Goal: Task Accomplishment & Management: Manage account settings

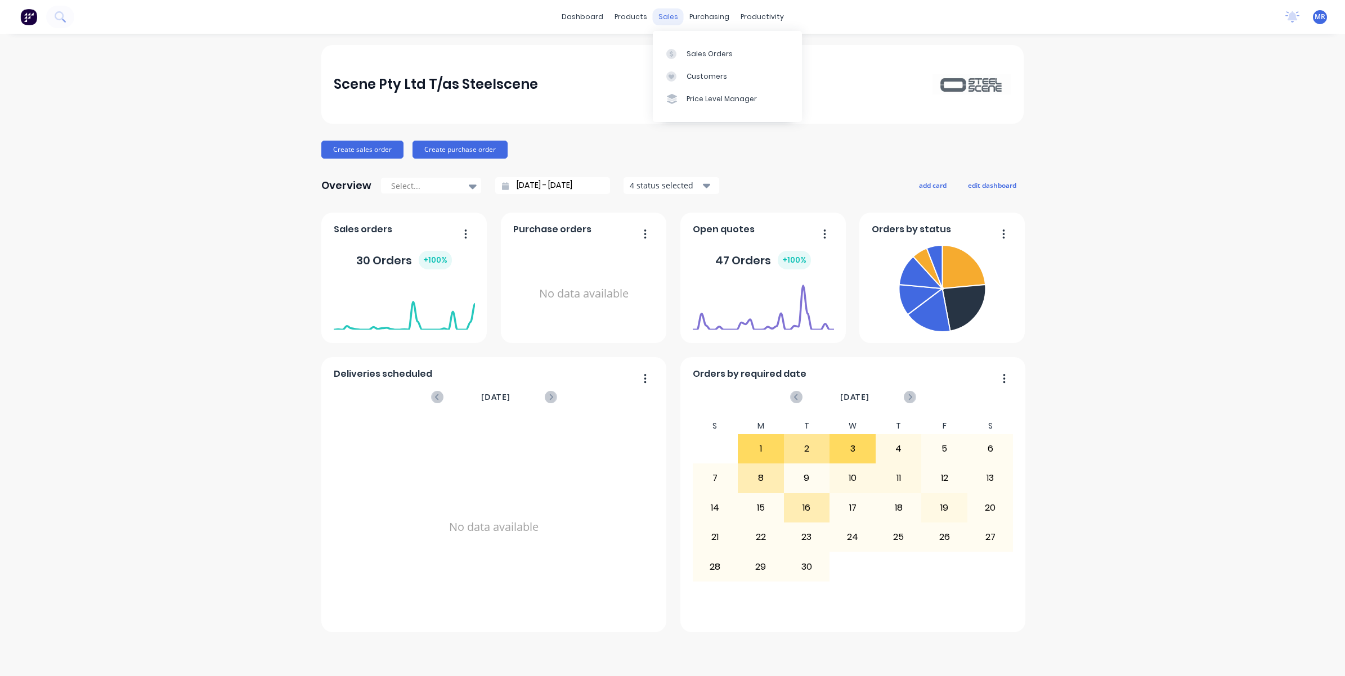
drag, startPoint x: 673, startPoint y: 21, endPoint x: 674, endPoint y: 28, distance: 6.8
click at [672, 24] on div "sales" at bounding box center [668, 16] width 31 height 17
drag, startPoint x: 667, startPoint y: 21, endPoint x: 662, endPoint y: 24, distance: 6.1
click at [662, 24] on div "sales" at bounding box center [668, 16] width 31 height 17
drag, startPoint x: 662, startPoint y: 24, endPoint x: 829, endPoint y: 57, distance: 169.7
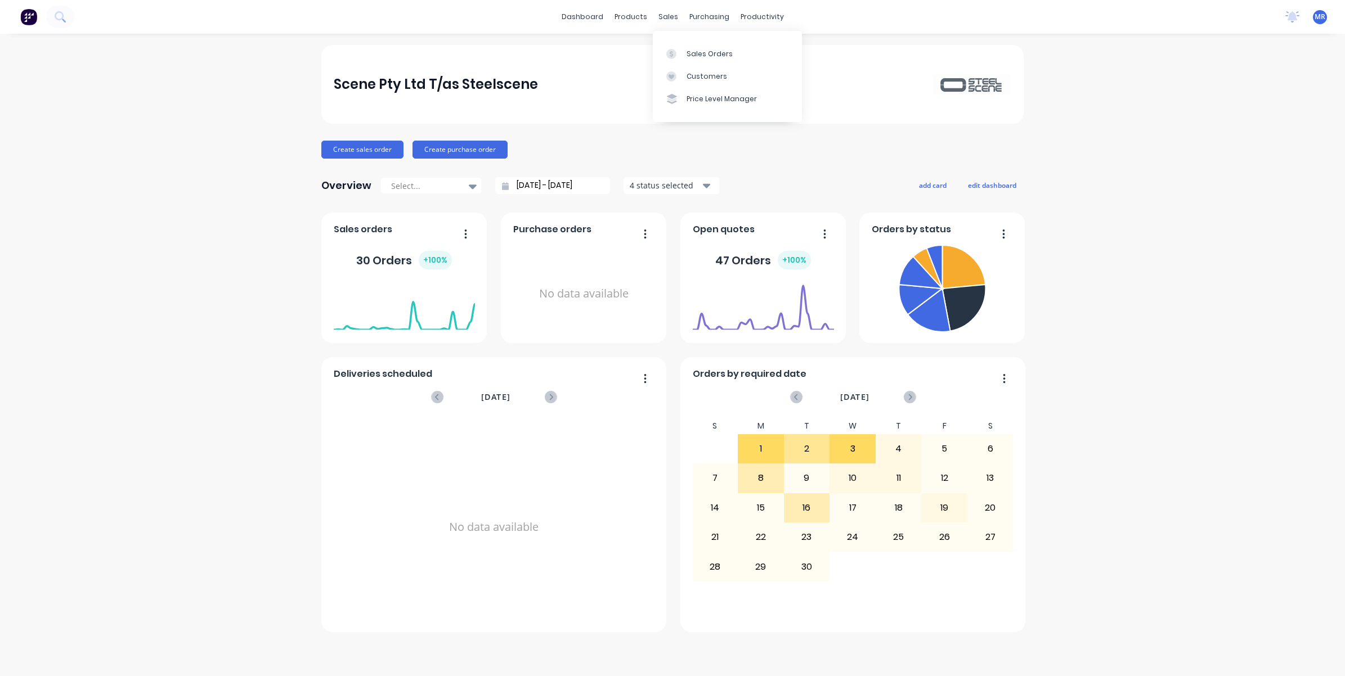
click at [839, 54] on div "Scene Pty Ltd T/as Steelscene" at bounding box center [672, 84] width 702 height 79
click at [716, 53] on div "Sales Orders" at bounding box center [709, 54] width 46 height 10
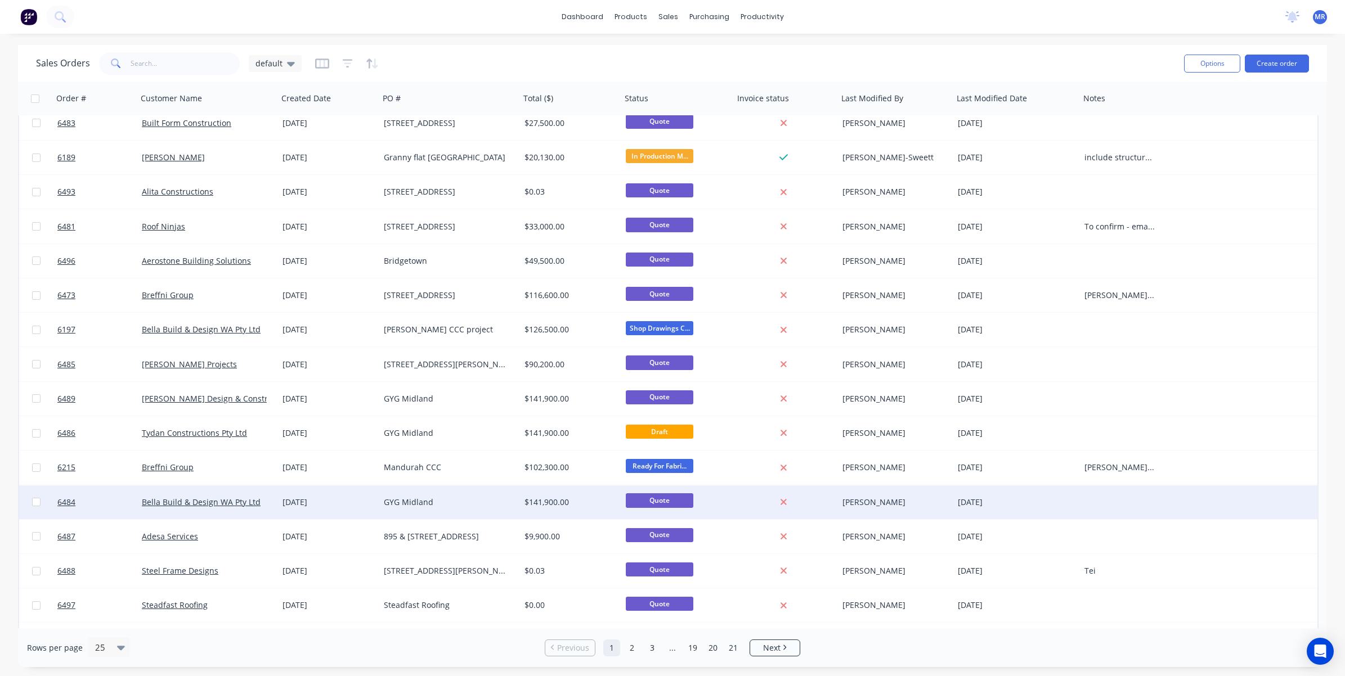
scroll to position [348, 0]
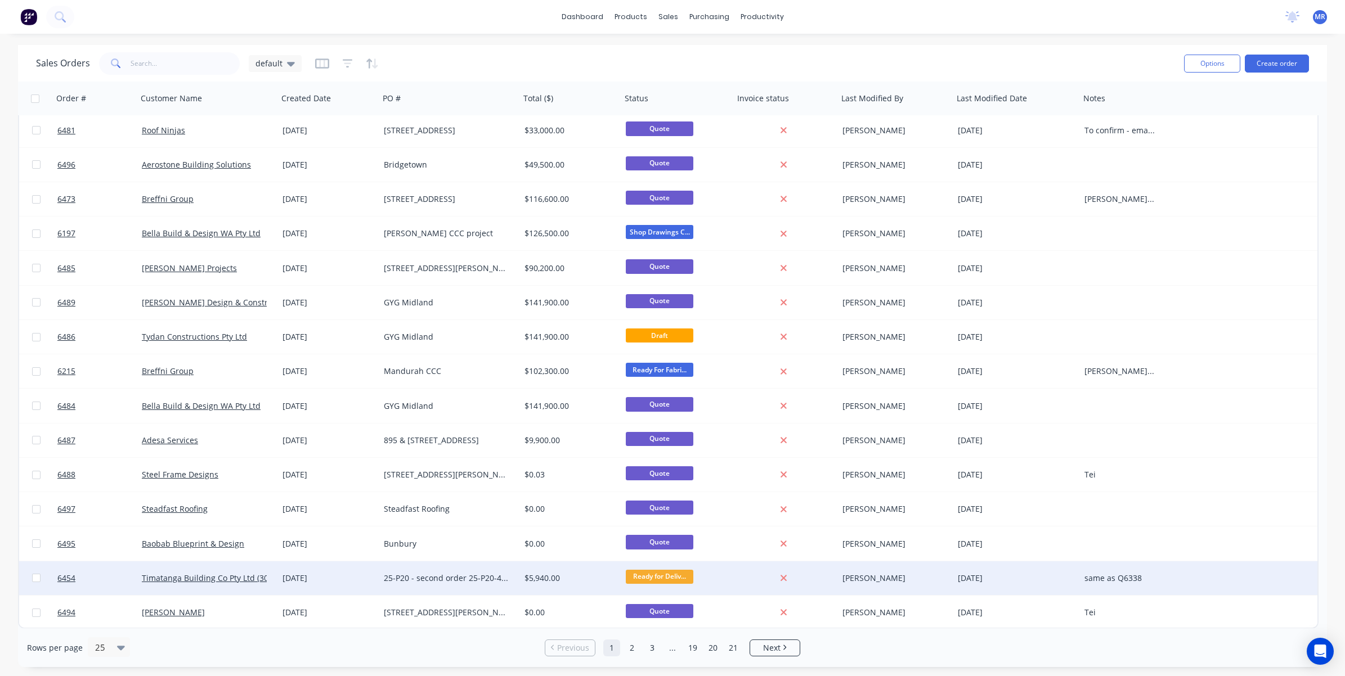
click at [457, 575] on div "25-P20 - second order 25-P20-492" at bounding box center [446, 578] width 125 height 11
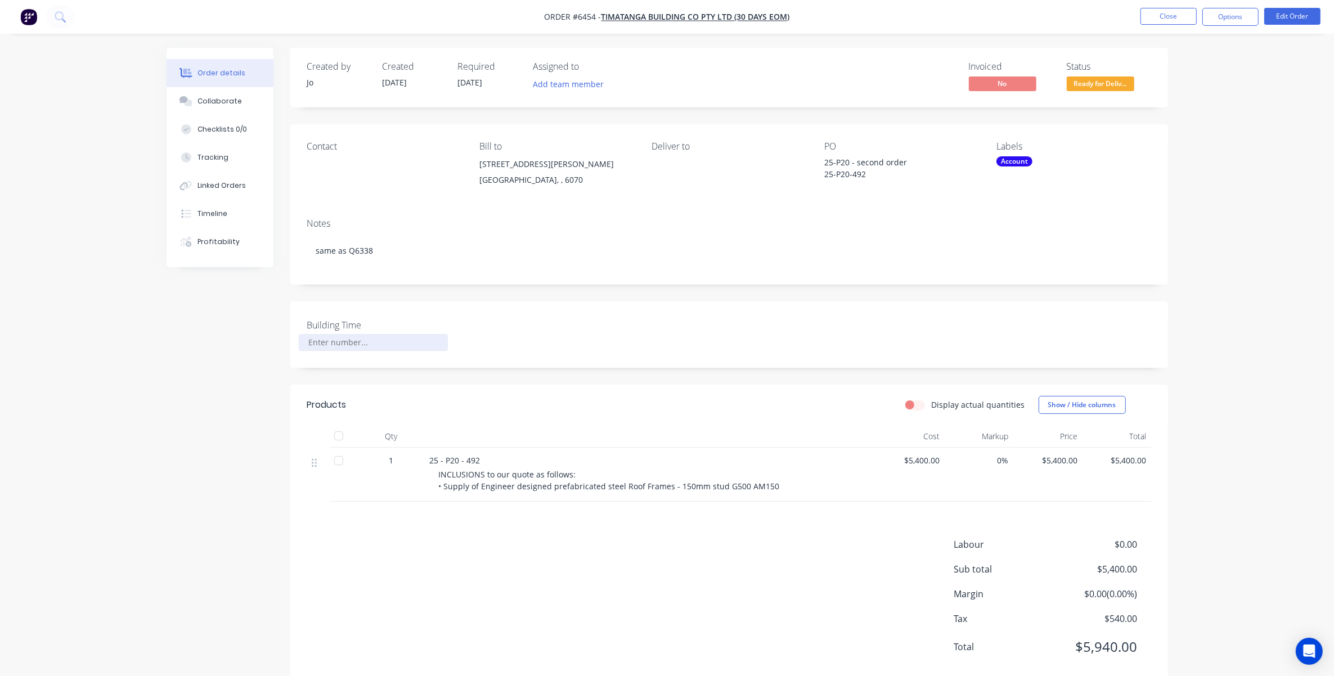
click at [373, 343] on input "Building Time" at bounding box center [373, 342] width 149 height 17
click at [1183, 17] on button "Close" at bounding box center [1169, 16] width 56 height 17
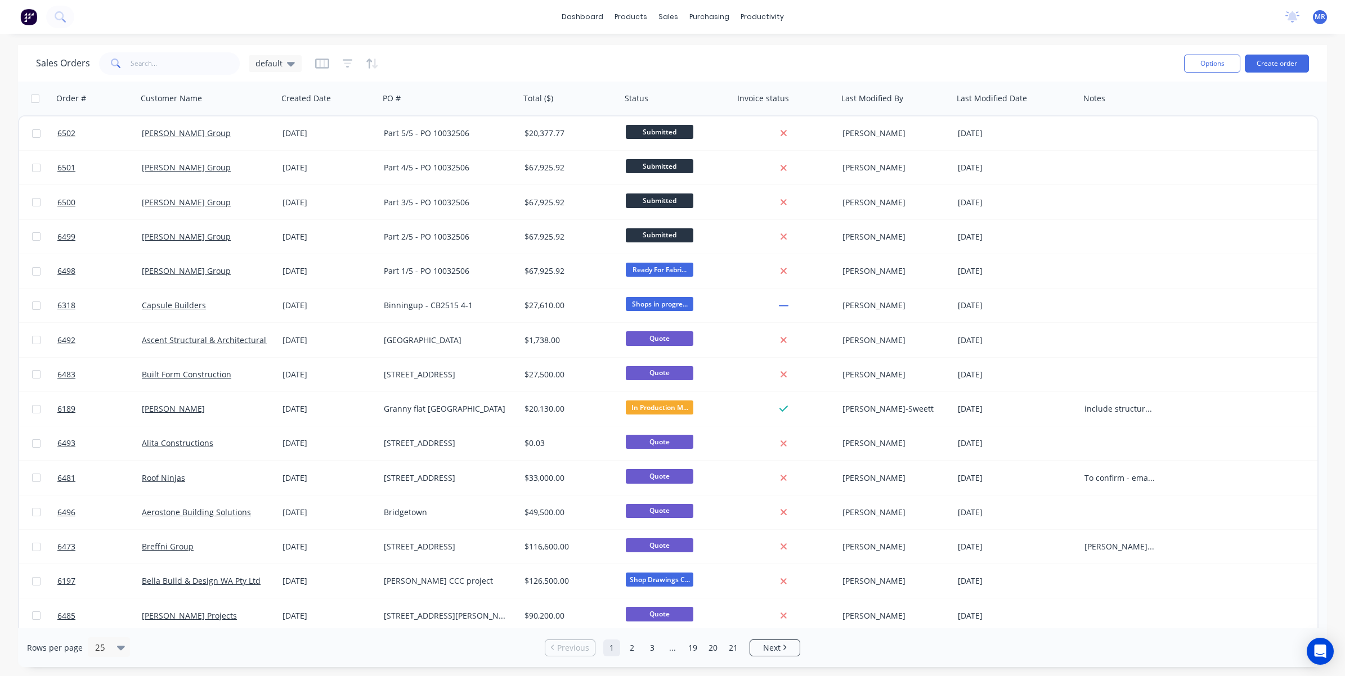
drag, startPoint x: 184, startPoint y: 673, endPoint x: 282, endPoint y: 659, distance: 99.4
click at [277, 667] on div "dashboard products sales purchasing productivity dashboard products Product Cat…" at bounding box center [672, 338] width 1345 height 676
click at [1223, 106] on div "Order # Customer Name Created Date PO # Total ($) Status Invoice status Last Mo…" at bounding box center [668, 99] width 1300 height 34
click at [317, 57] on button "button" at bounding box center [322, 64] width 14 height 18
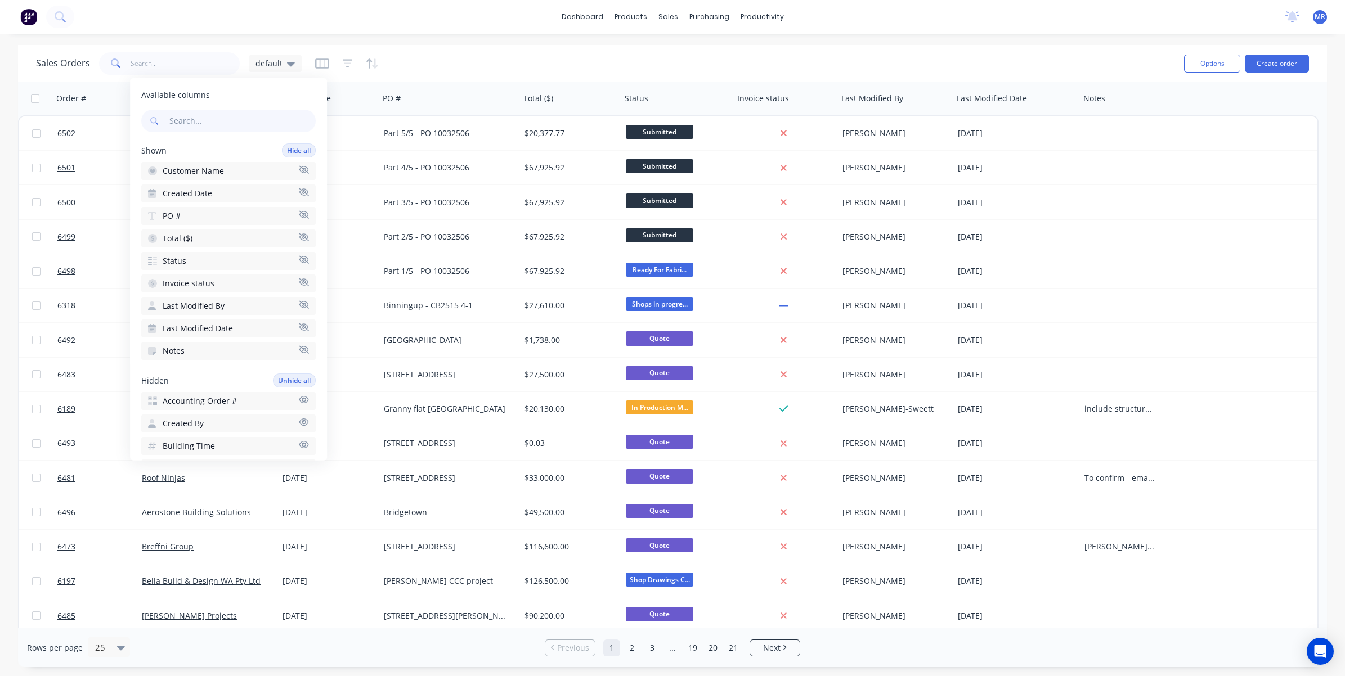
scroll to position [70, 0]
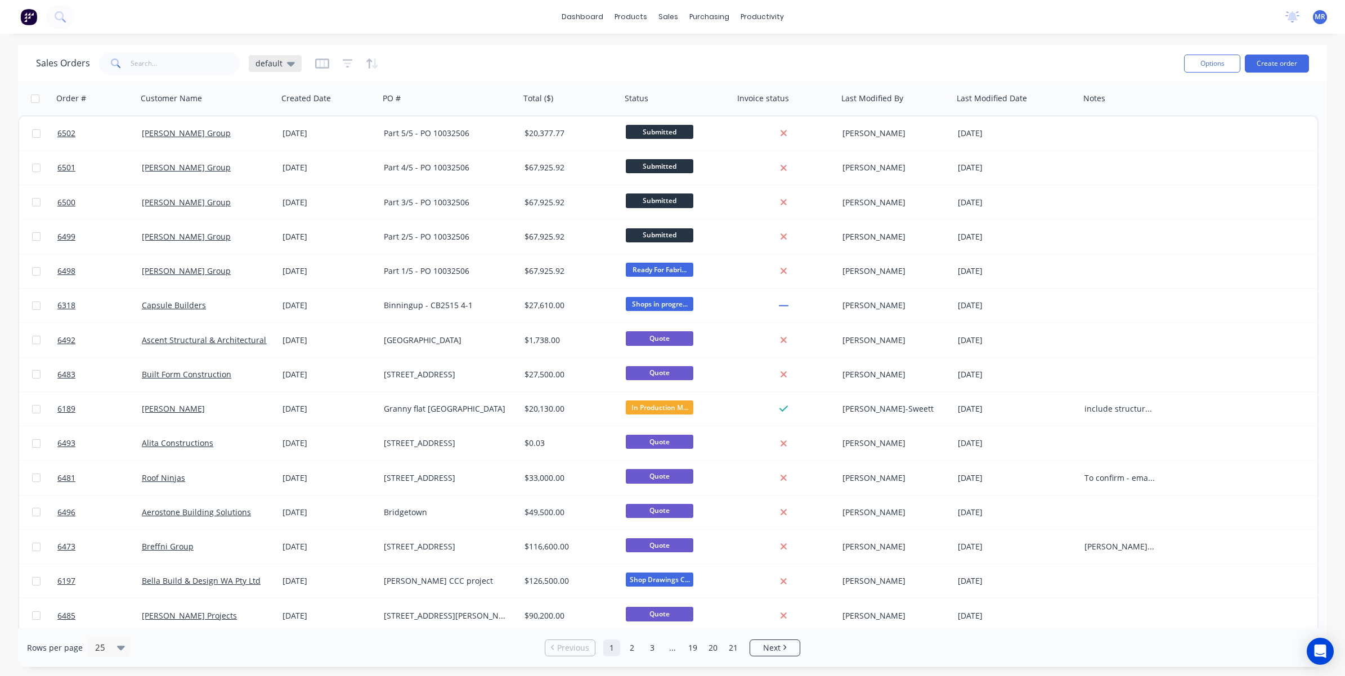
click at [276, 62] on span "default" at bounding box center [268, 63] width 27 height 12
click at [273, 187] on button "default (Default)" at bounding box center [317, 181] width 128 height 13
drag, startPoint x: 283, startPoint y: 68, endPoint x: 291, endPoint y: 82, distance: 15.6
click at [285, 68] on div "default" at bounding box center [274, 64] width 39 height 10
click at [396, 181] on button "edit" at bounding box center [393, 182] width 15 height 12
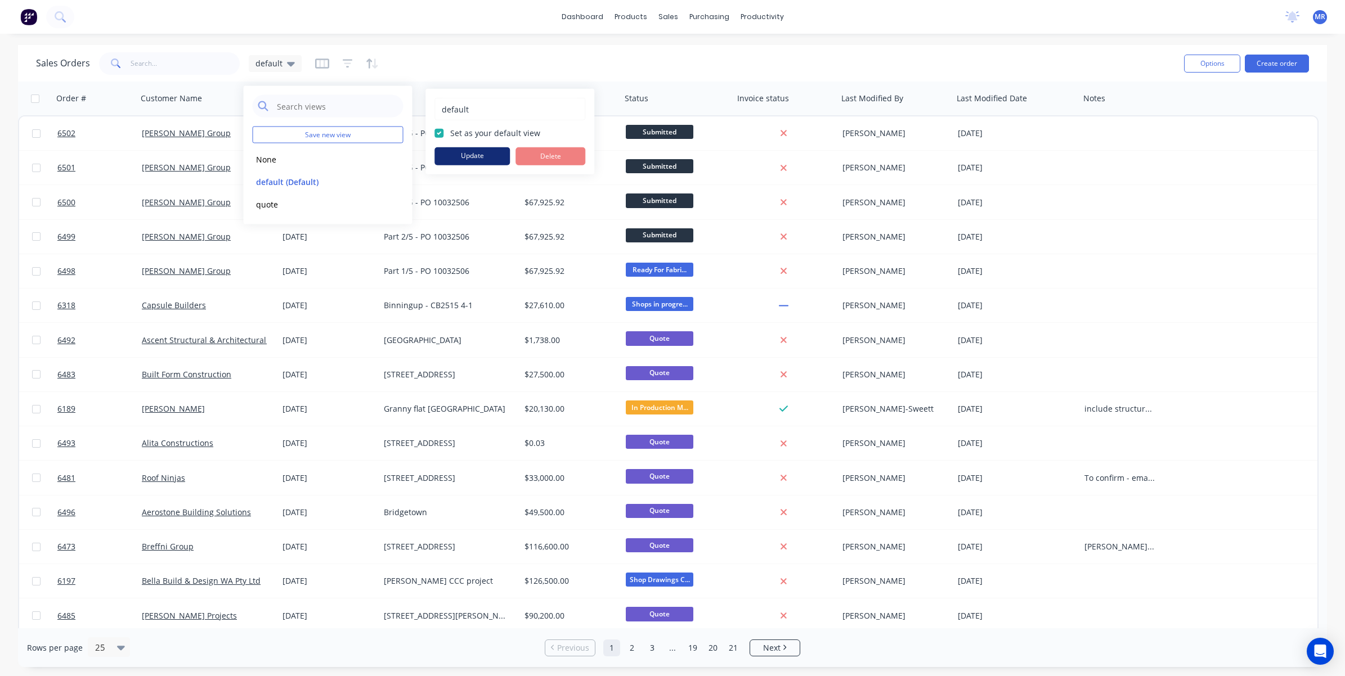
click at [463, 159] on button "Update" at bounding box center [471, 156] width 75 height 18
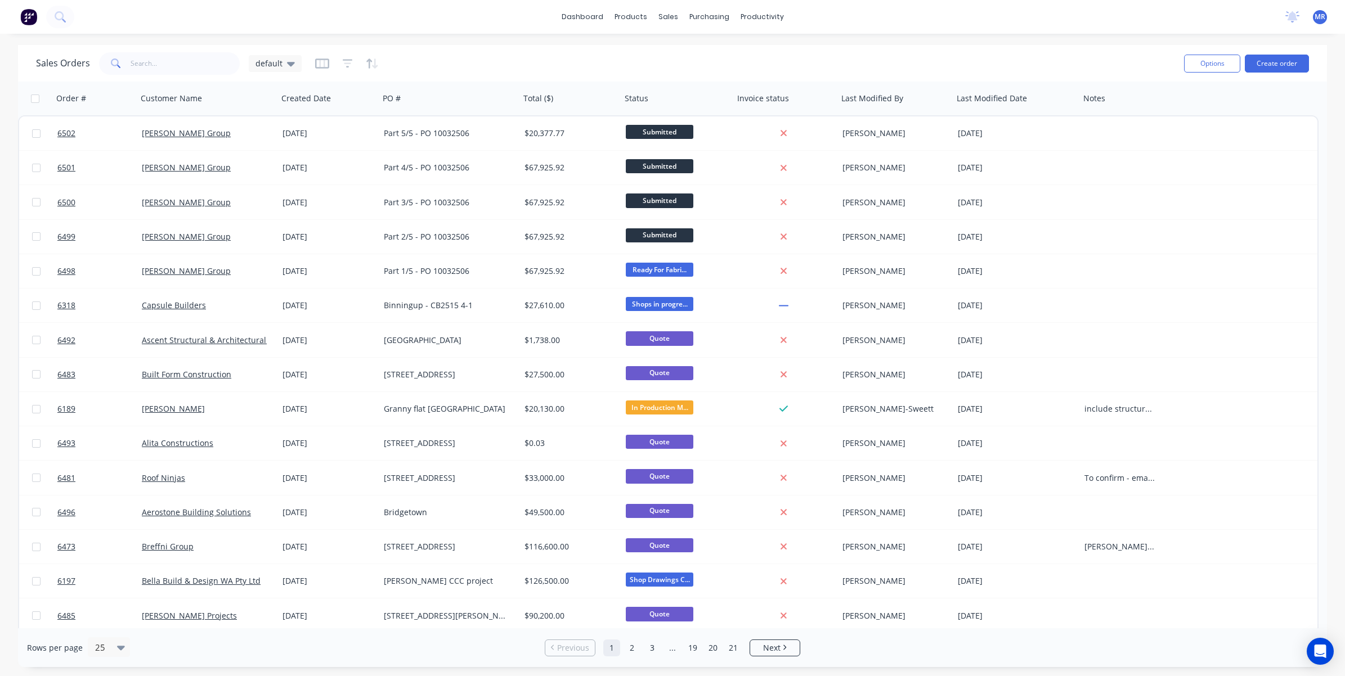
click at [301, 57] on div "Sales Orders default" at bounding box center [605, 64] width 1139 height 28
click at [288, 66] on icon at bounding box center [291, 63] width 8 height 12
click at [293, 62] on div "default" at bounding box center [275, 63] width 53 height 17
click at [322, 63] on icon "button" at bounding box center [322, 63] width 6 height 7
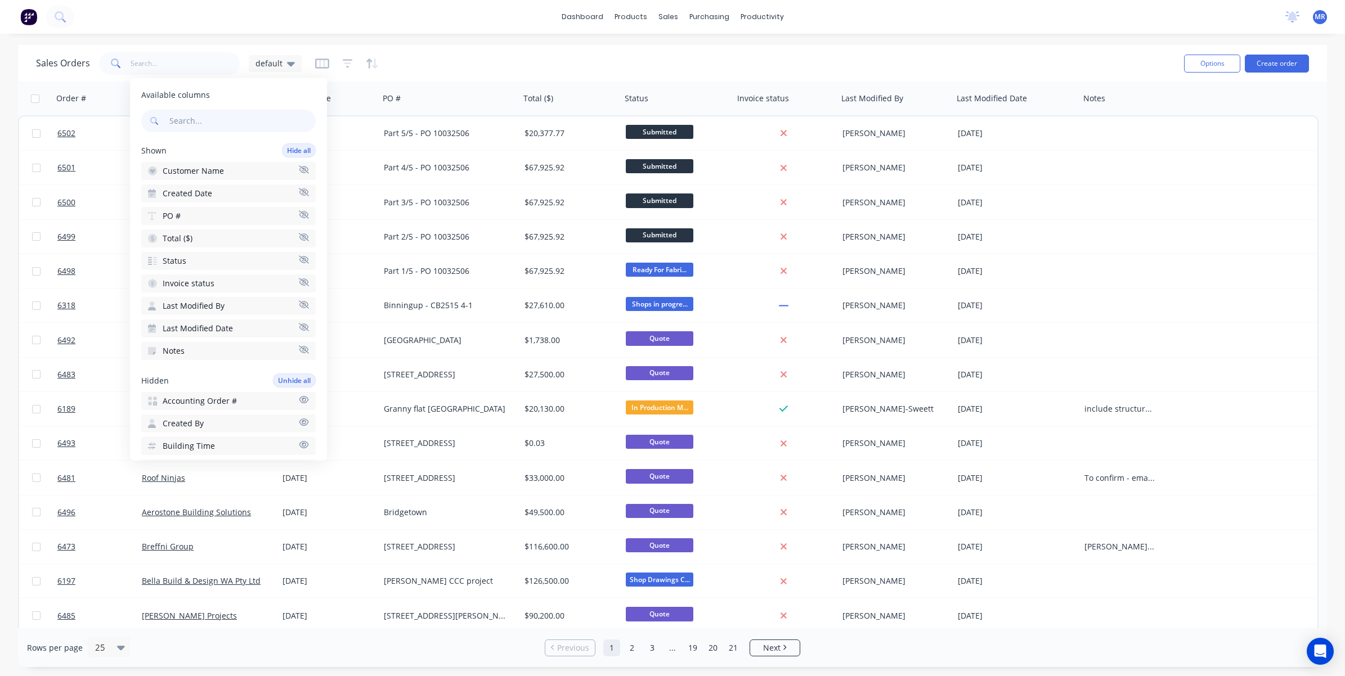
click at [299, 441] on icon "button" at bounding box center [304, 444] width 10 height 7
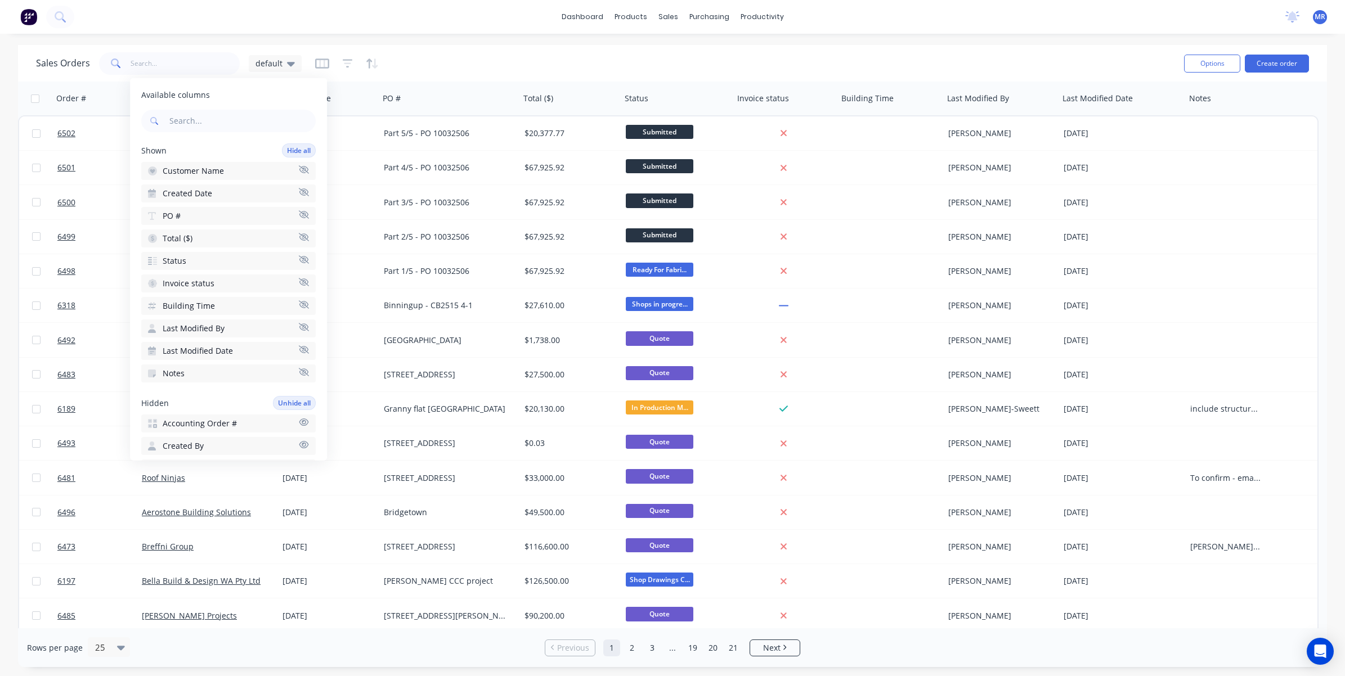
click at [470, 38] on div "dashboard products sales purchasing productivity dashboard products Product Cat…" at bounding box center [672, 338] width 1345 height 676
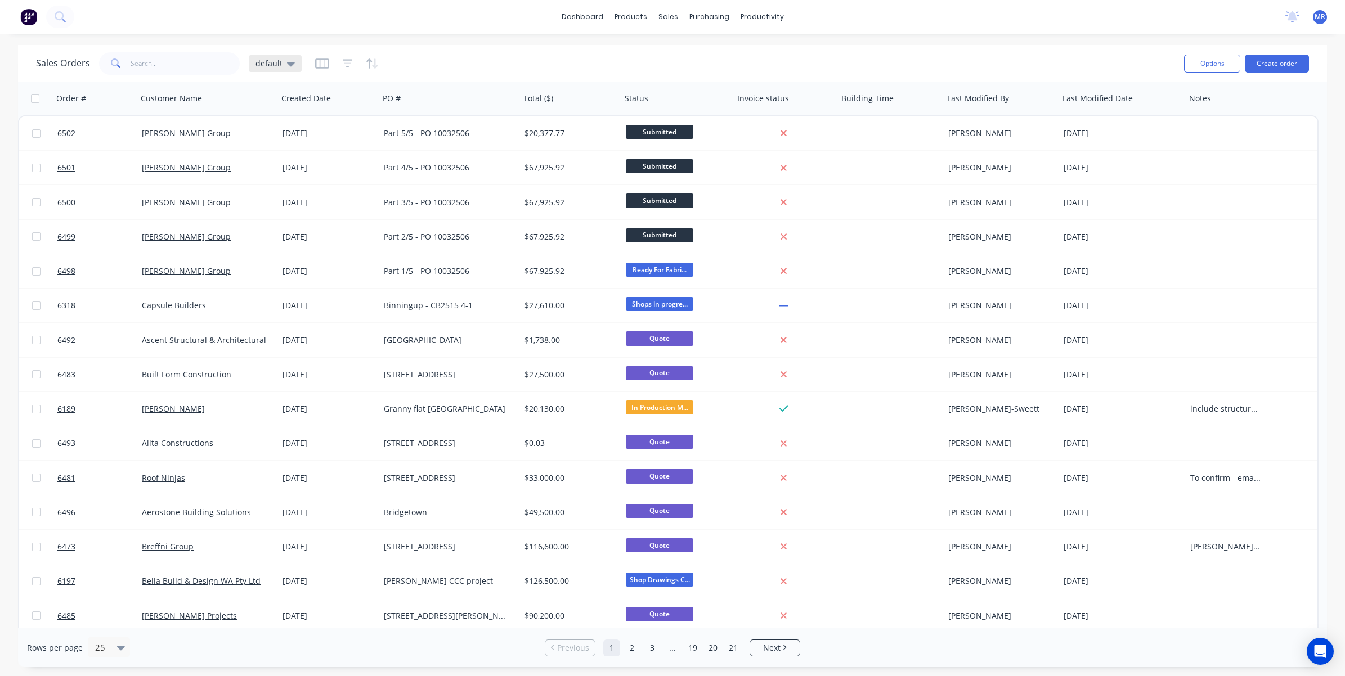
click at [264, 62] on span "default" at bounding box center [268, 63] width 27 height 12
click at [400, 181] on button "edit" at bounding box center [393, 182] width 15 height 12
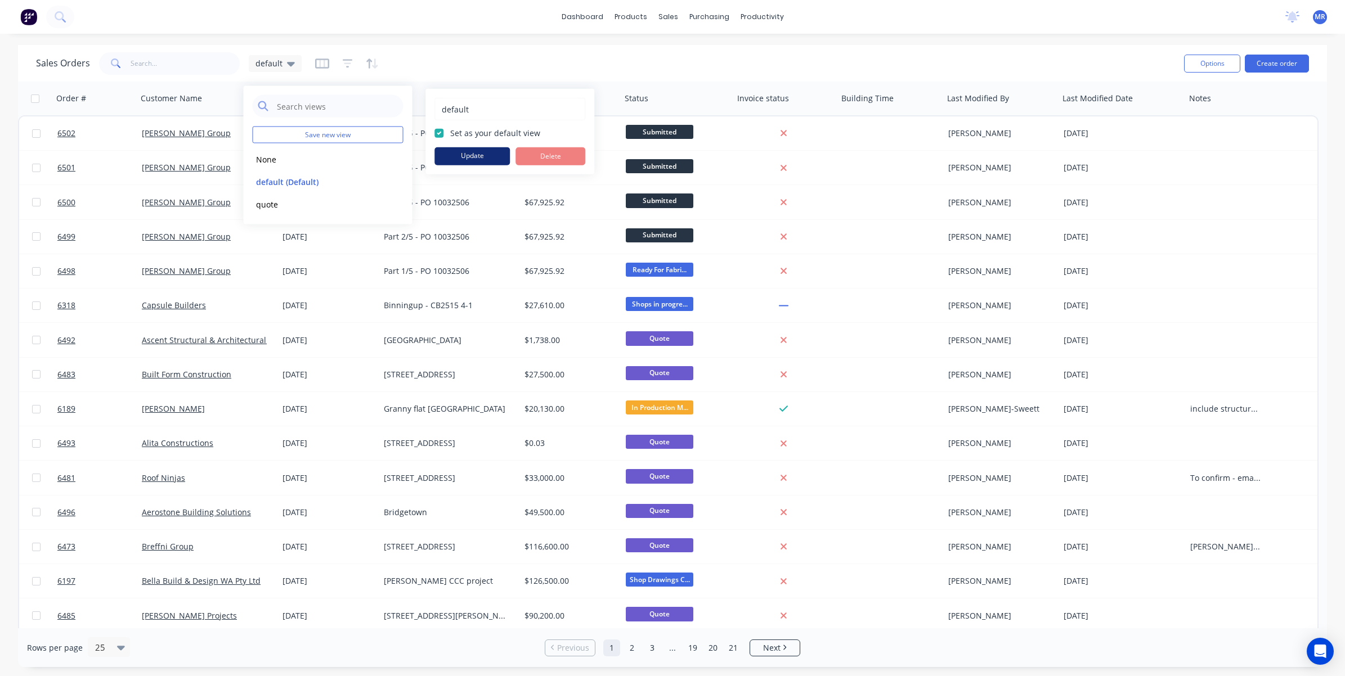
click at [462, 158] on button "Update" at bounding box center [471, 156] width 75 height 18
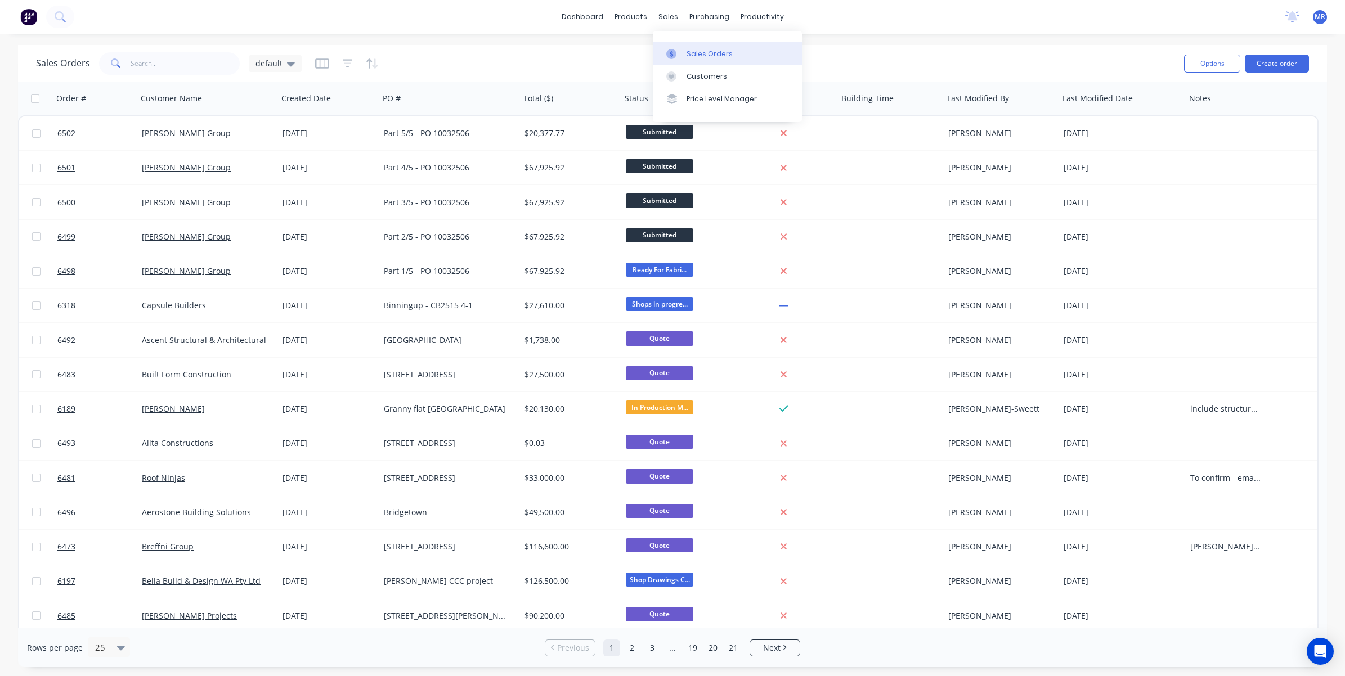
click at [686, 62] on link "Sales Orders" at bounding box center [727, 53] width 149 height 23
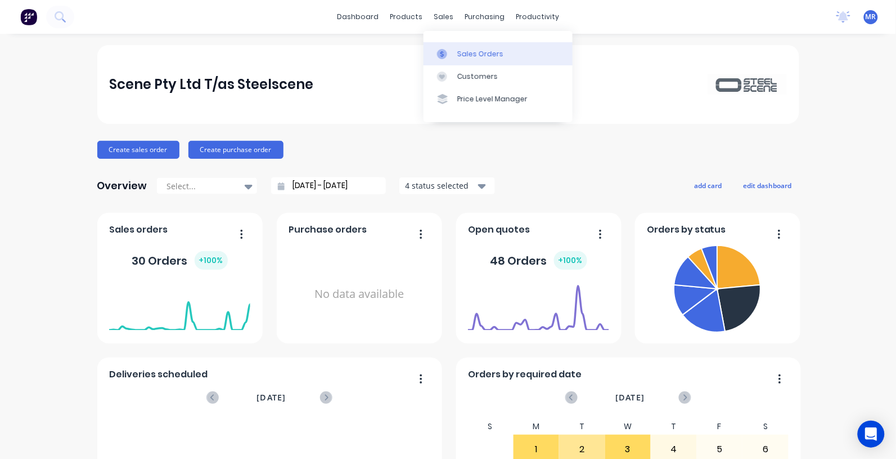
click at [467, 53] on div "Sales Orders" at bounding box center [480, 54] width 46 height 10
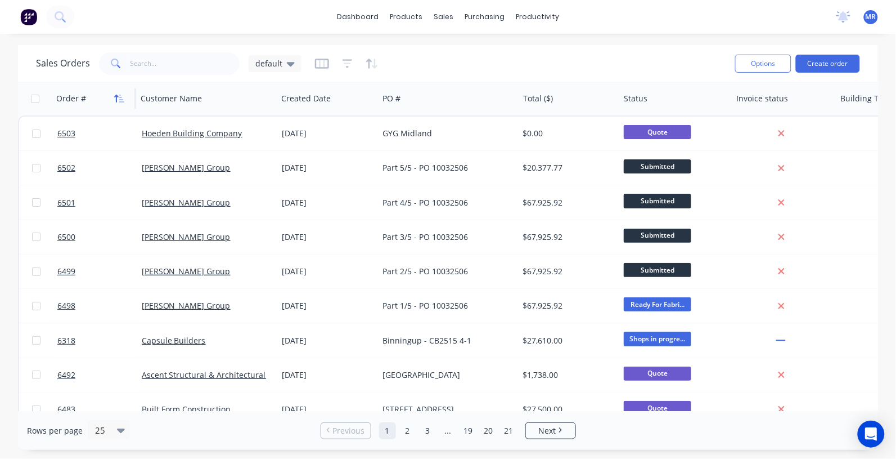
click at [124, 96] on icon "button" at bounding box center [119, 98] width 10 height 9
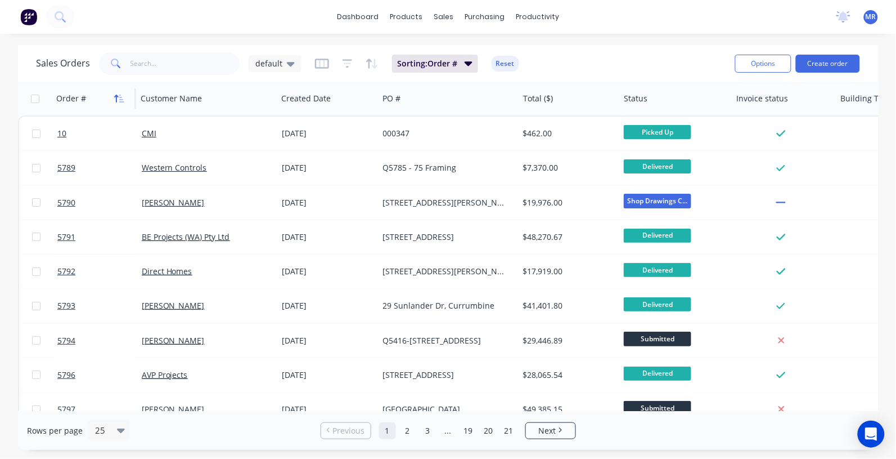
click at [122, 96] on icon "button" at bounding box center [119, 98] width 10 height 9
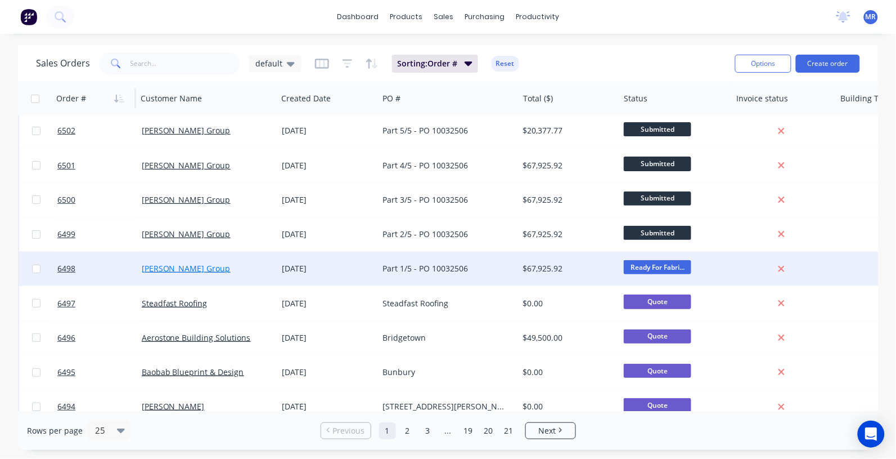
scroll to position [70, 0]
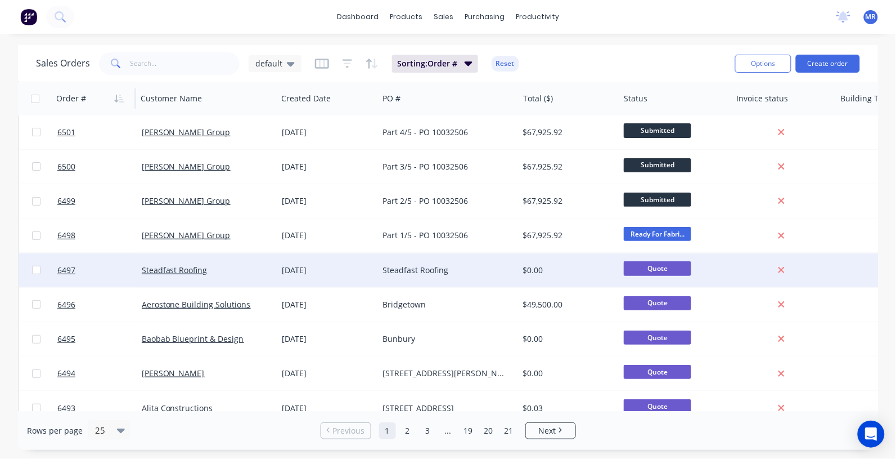
click at [418, 263] on div "Steadfast Roofing" at bounding box center [449, 270] width 140 height 34
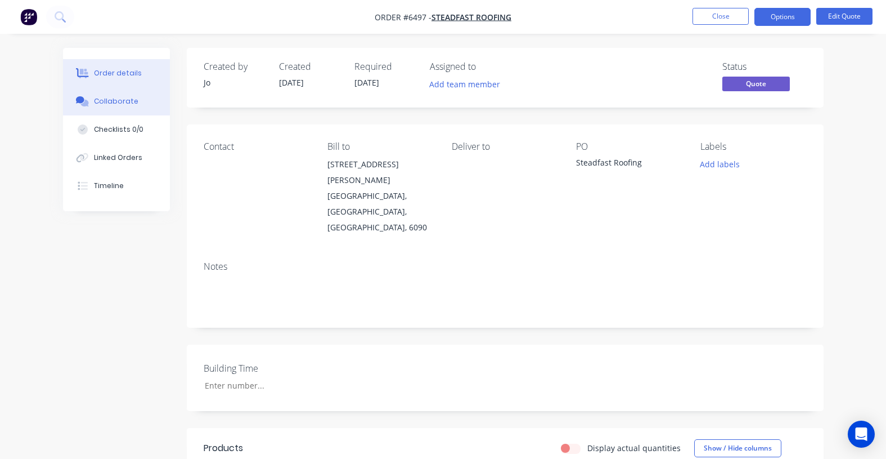
click at [124, 106] on div "Collaborate" at bounding box center [116, 101] width 44 height 10
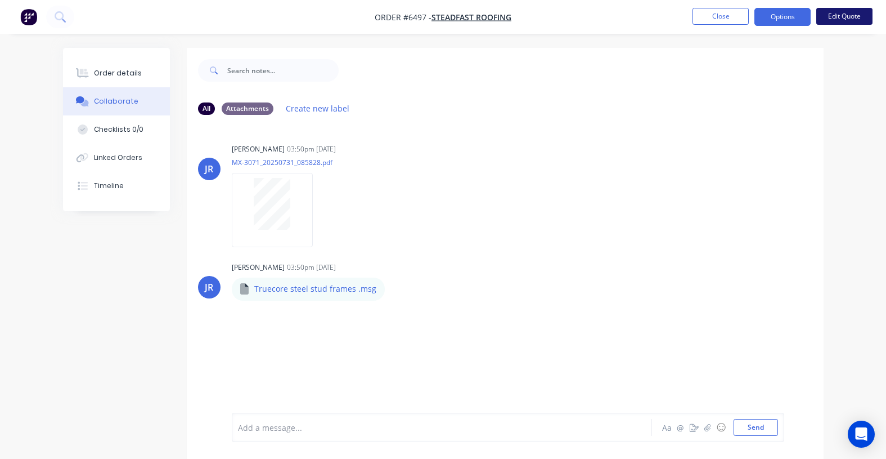
click at [842, 16] on button "Edit Quote" at bounding box center [844, 16] width 56 height 17
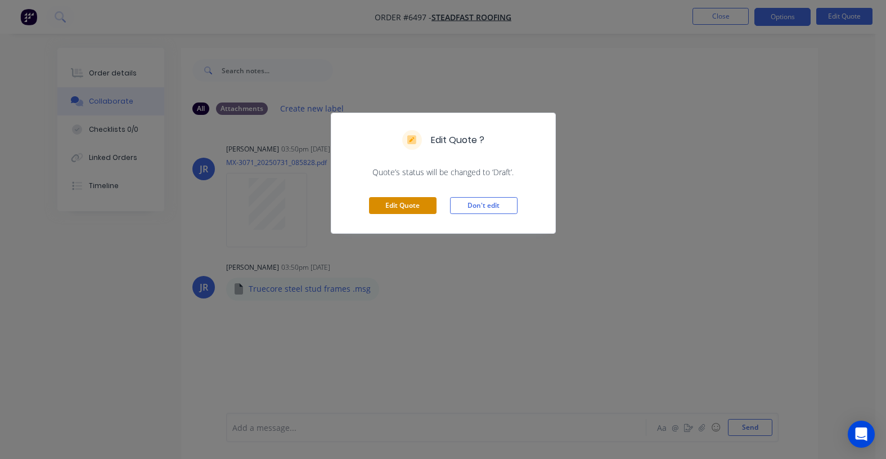
click at [423, 204] on button "Edit Quote" at bounding box center [403, 205] width 68 height 17
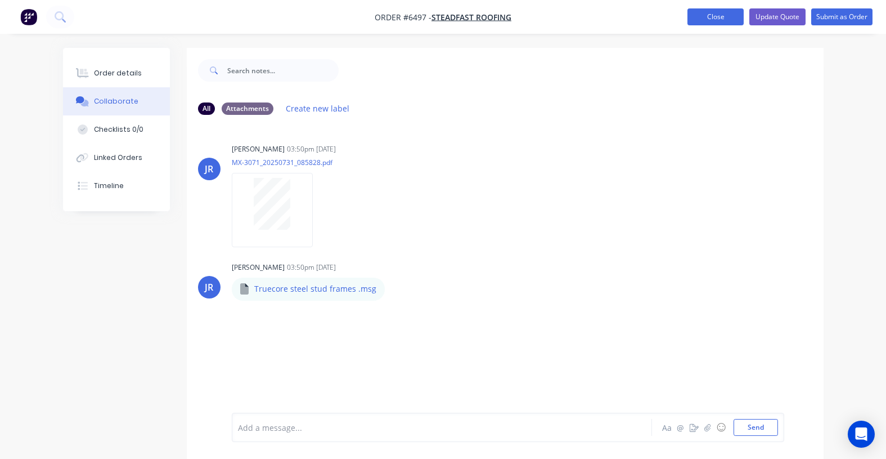
click at [708, 17] on button "Close" at bounding box center [716, 16] width 56 height 17
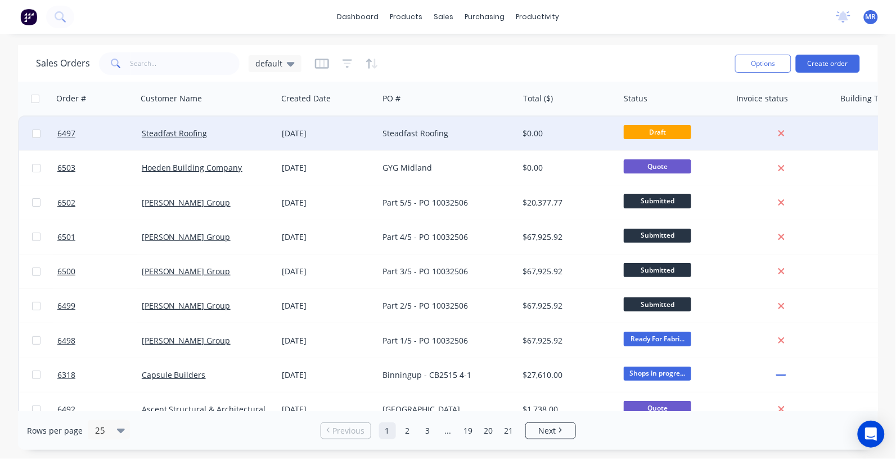
click at [302, 141] on div "[DATE]" at bounding box center [327, 133] width 101 height 34
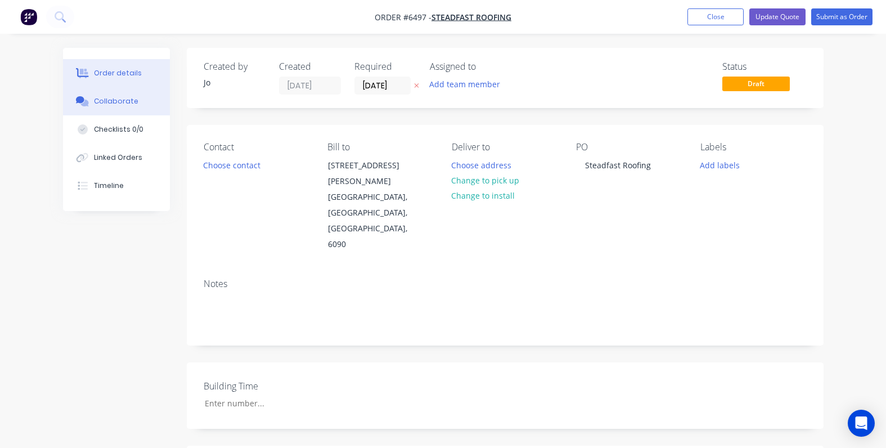
click at [114, 105] on div "Collaborate" at bounding box center [116, 101] width 44 height 10
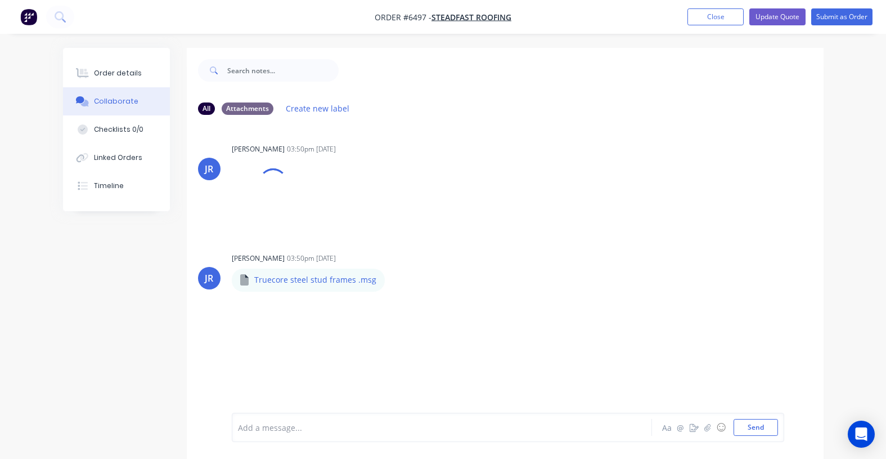
click at [285, 428] on div at bounding box center [441, 427] width 405 height 12
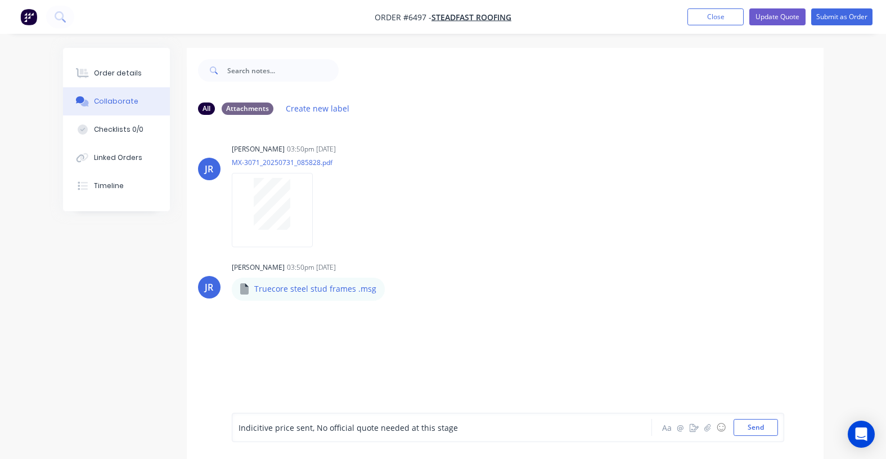
drag, startPoint x: 435, startPoint y: 339, endPoint x: 442, endPoint y: 339, distance: 6.8
click at [436, 339] on div "JR Jo Reeves 03:50pm 01/09/25 MX-3071_20250731_085828.pdf Labels Download JR Jo…" at bounding box center [505, 268] width 637 height 289
click at [751, 425] on button "Send" at bounding box center [756, 427] width 44 height 17
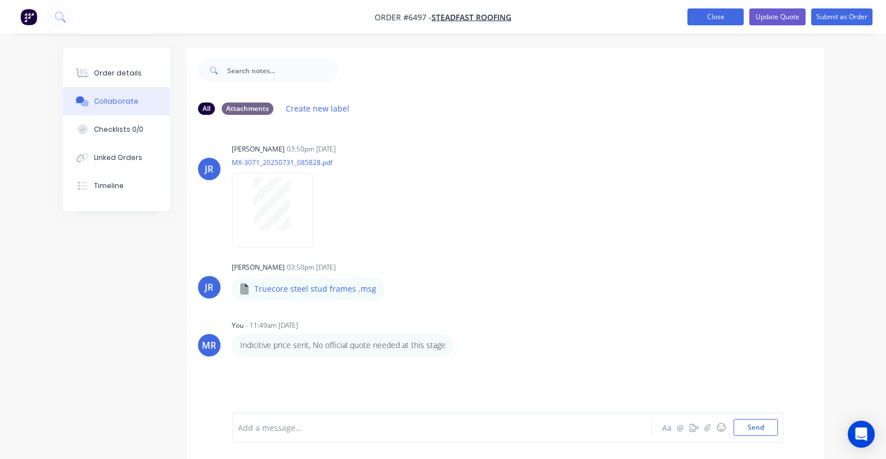
click at [725, 23] on button "Close" at bounding box center [716, 16] width 56 height 17
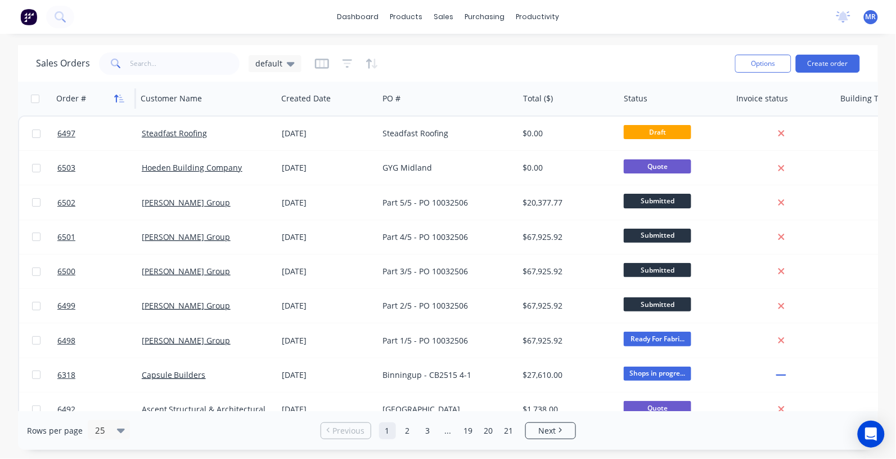
click at [119, 96] on icon "button" at bounding box center [119, 98] width 10 height 9
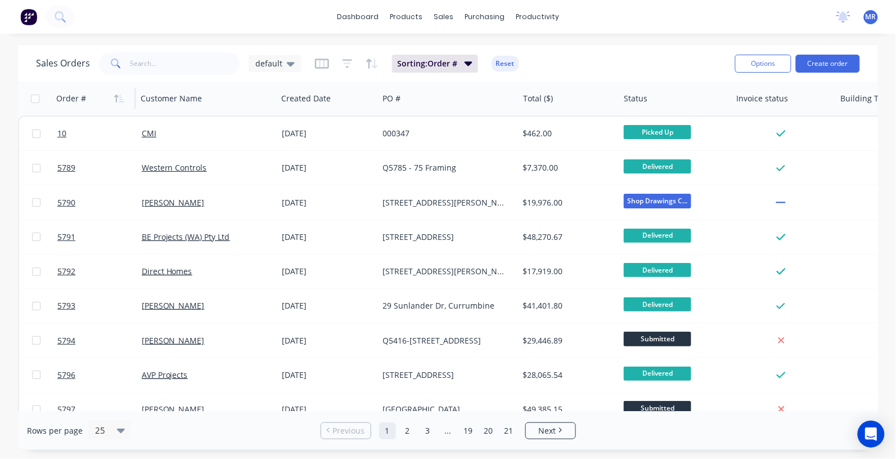
click at [119, 96] on icon "button" at bounding box center [119, 98] width 10 height 9
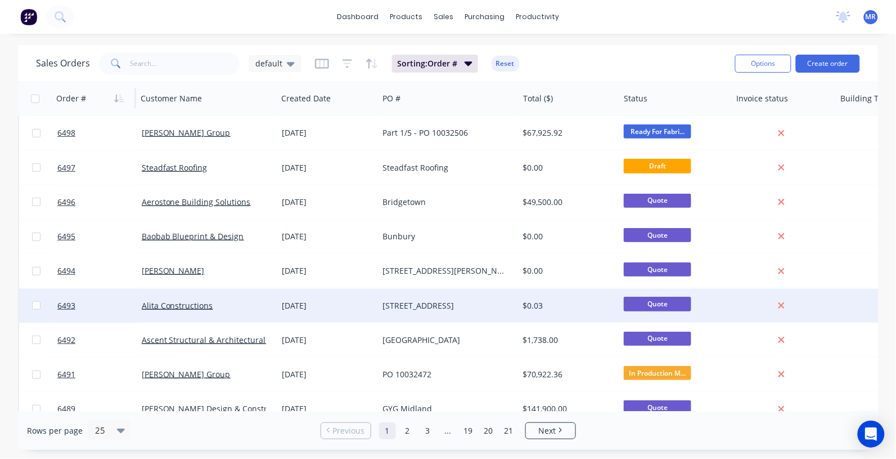
scroll to position [141, 0]
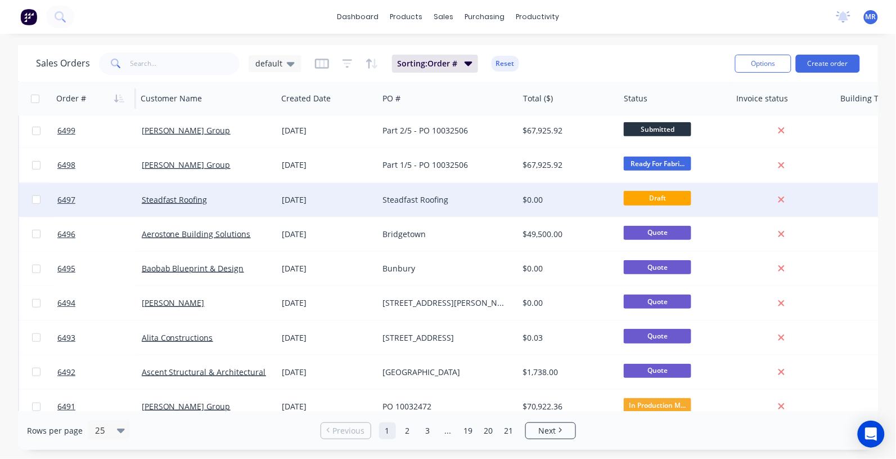
click at [427, 194] on div "Steadfast Roofing" at bounding box center [445, 199] width 125 height 11
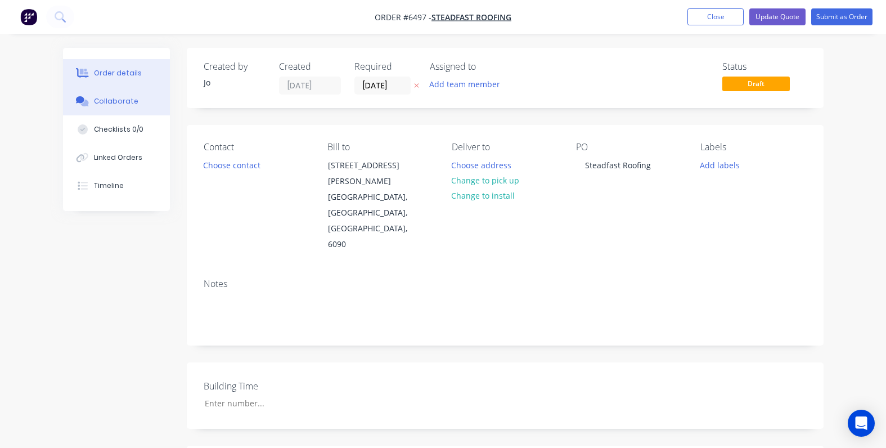
click at [122, 105] on div "Collaborate" at bounding box center [116, 101] width 44 height 10
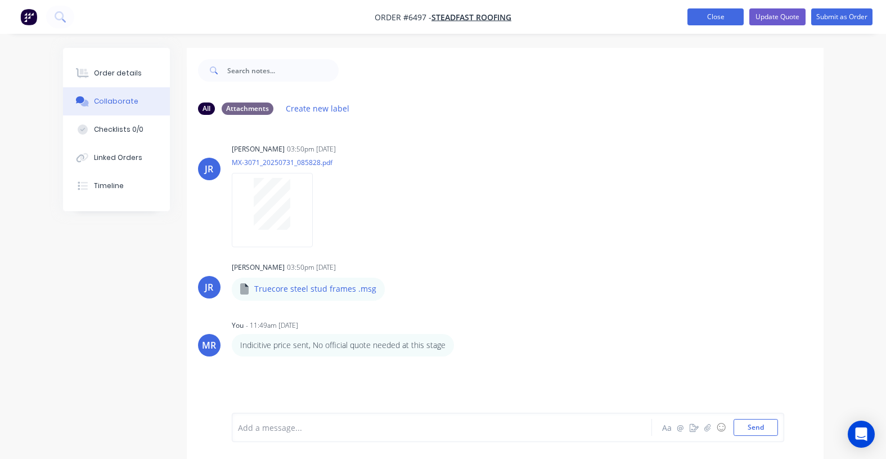
click at [727, 18] on button "Close" at bounding box center [716, 16] width 56 height 17
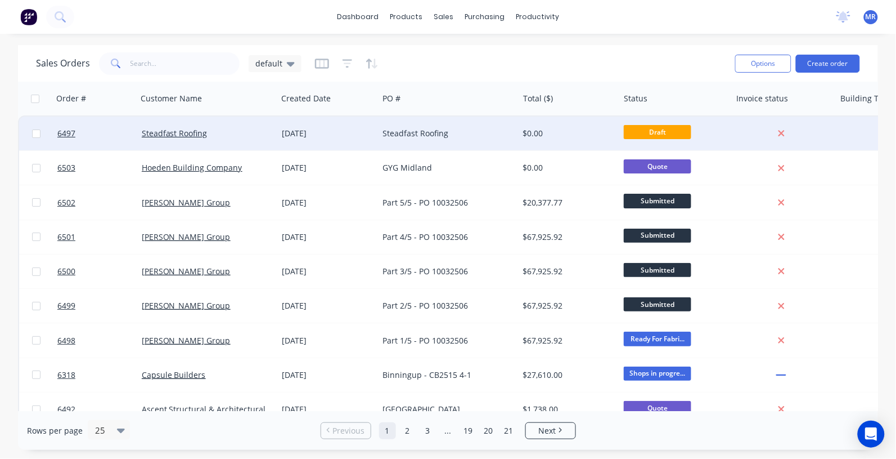
click at [349, 132] on div "[DATE]" at bounding box center [328, 133] width 92 height 11
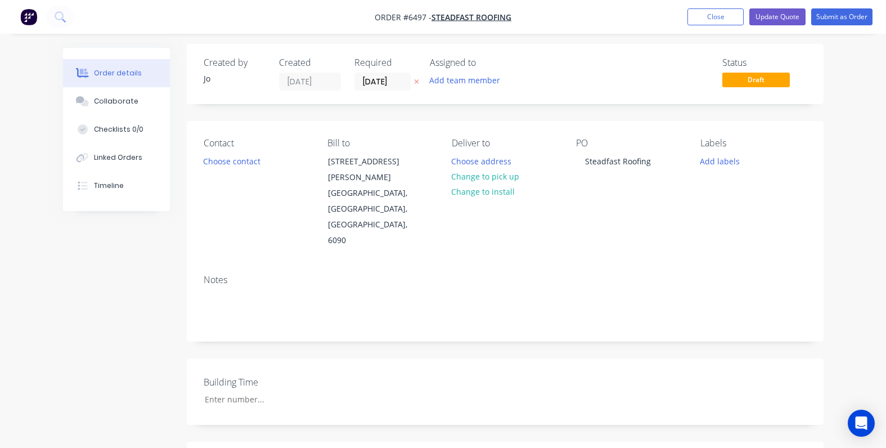
scroll to position [141, 0]
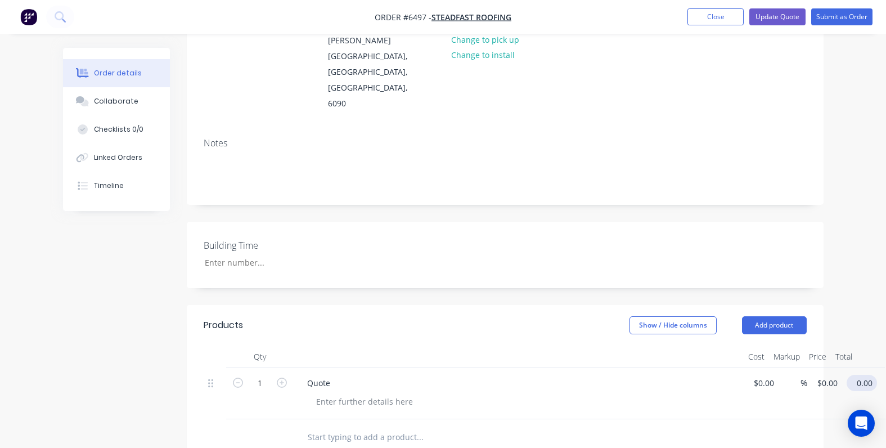
drag, startPoint x: 867, startPoint y: 347, endPoint x: 873, endPoint y: 344, distance: 6.8
click at [868, 375] on input "0.00" at bounding box center [864, 383] width 26 height 16
type input "0.01"
type input "$0.01"
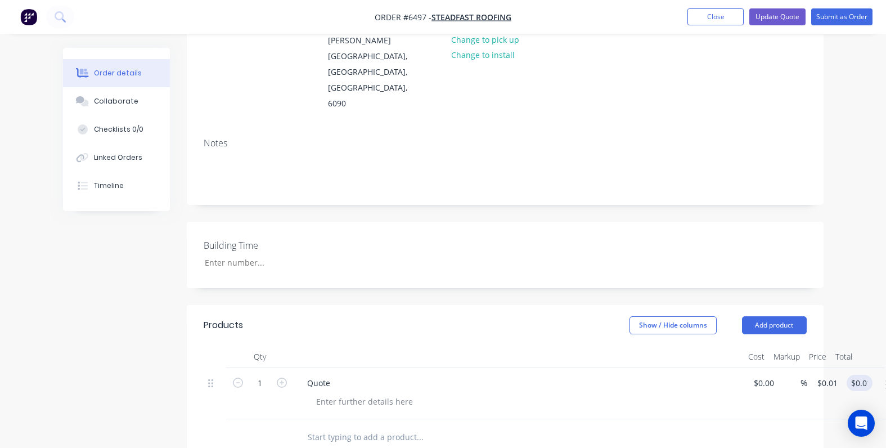
click at [721, 262] on div "Created by Jo Created 01/09/25 Required 01/09/25 Assigned to Add team member St…" at bounding box center [505, 316] width 637 height 819
click at [785, 17] on button "Update Quote" at bounding box center [777, 16] width 56 height 17
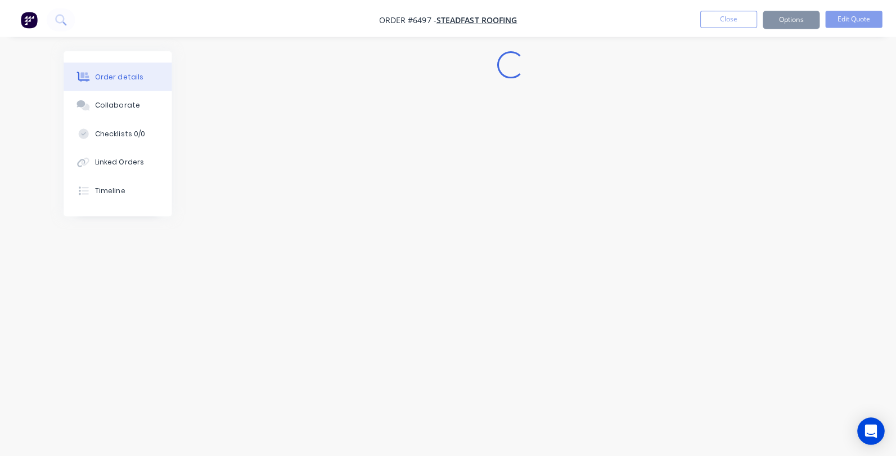
scroll to position [0, 0]
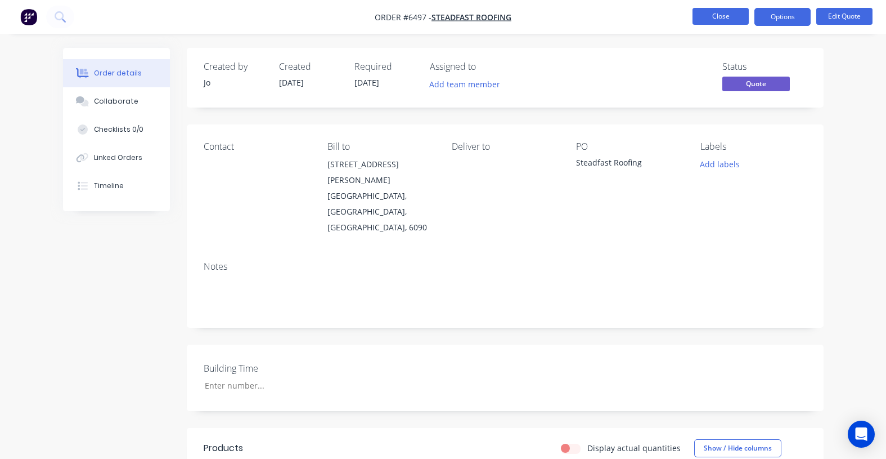
click at [727, 21] on button "Close" at bounding box center [721, 16] width 56 height 17
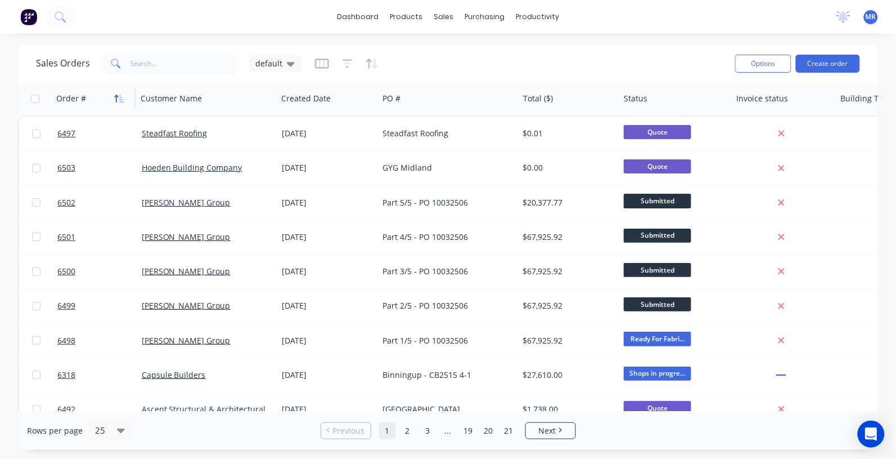
click at [119, 101] on icon "button" at bounding box center [121, 99] width 5 height 8
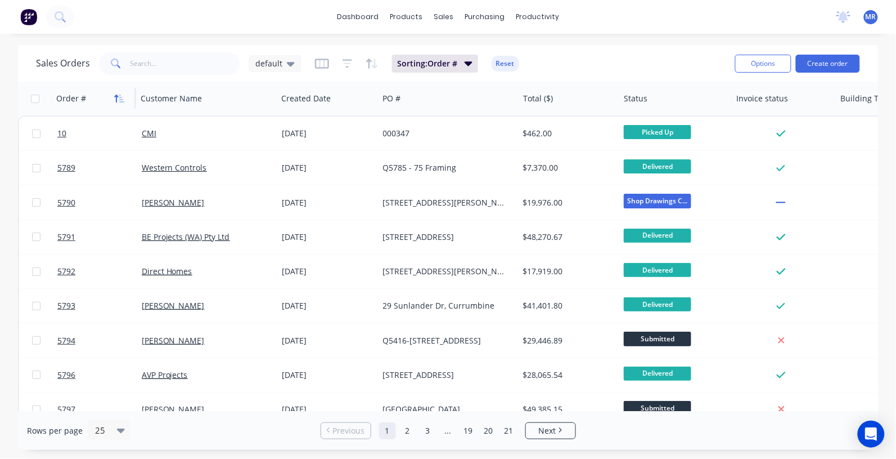
click at [119, 100] on icon "button" at bounding box center [119, 98] width 10 height 9
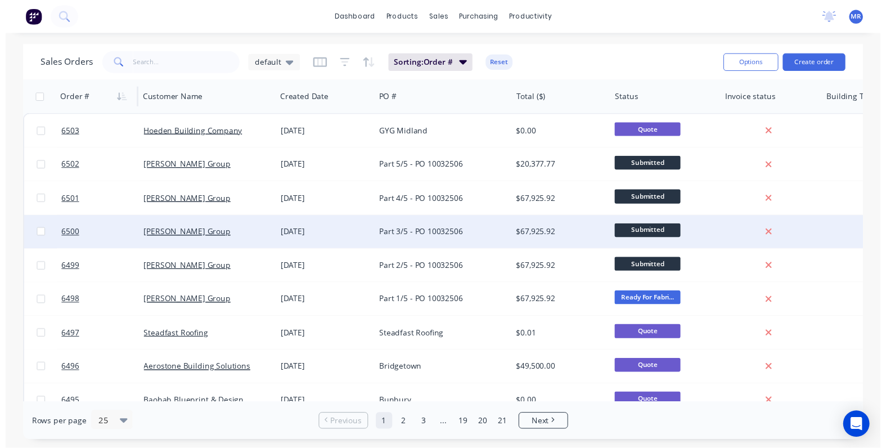
scroll to position [70, 0]
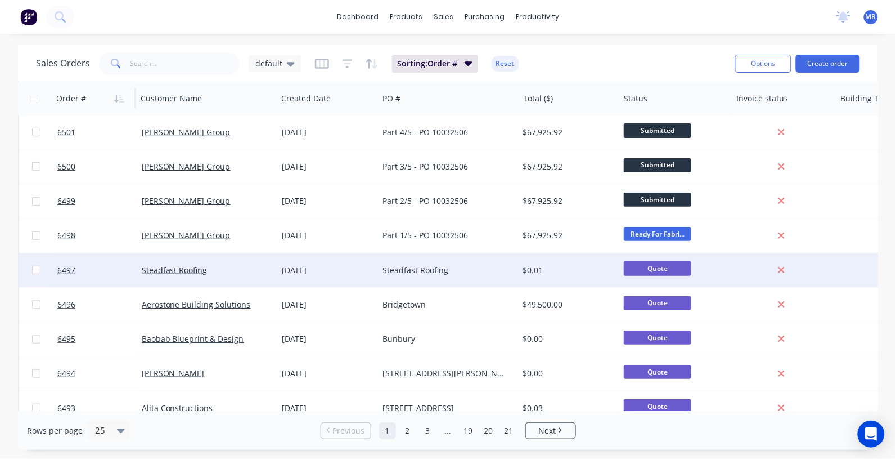
click at [429, 266] on div "Steadfast Roofing" at bounding box center [445, 269] width 125 height 11
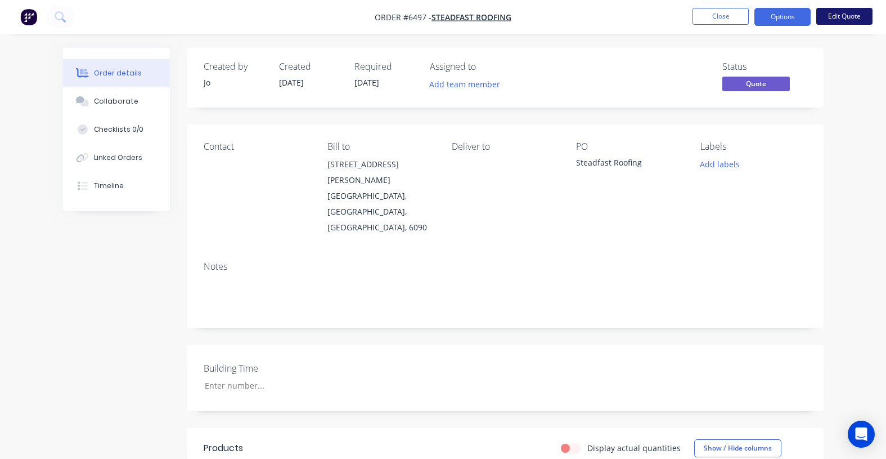
click at [842, 18] on button "Edit Quote" at bounding box center [844, 16] width 56 height 17
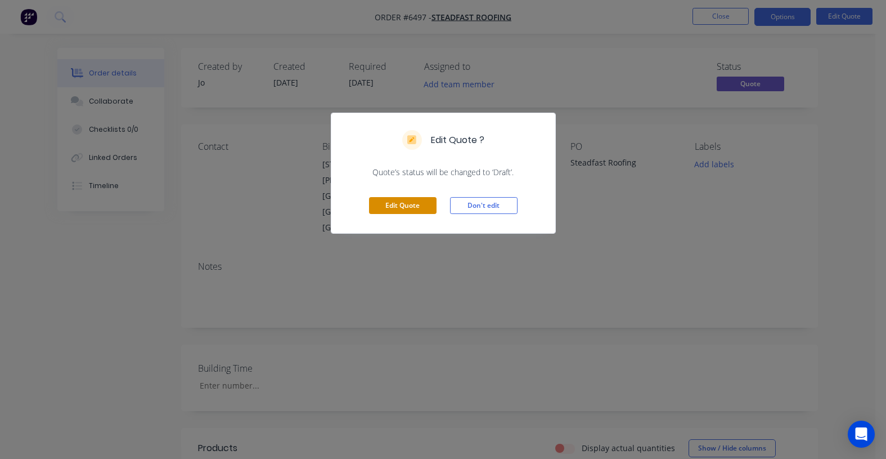
click at [404, 207] on button "Edit Quote" at bounding box center [403, 205] width 68 height 17
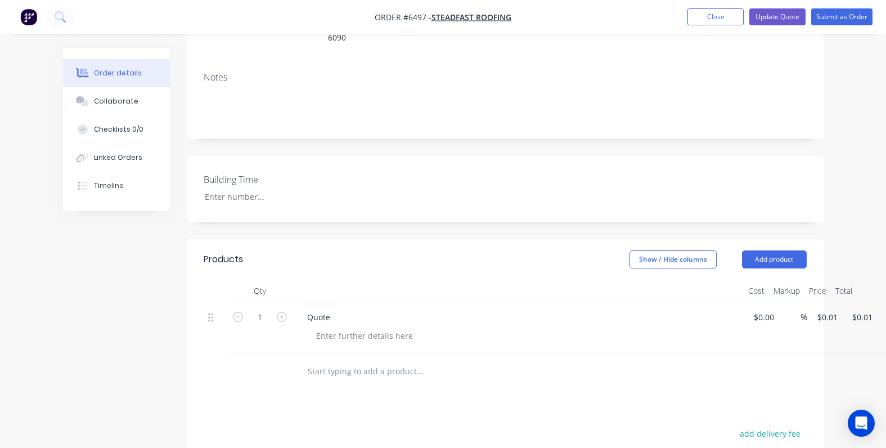
scroll to position [211, 0]
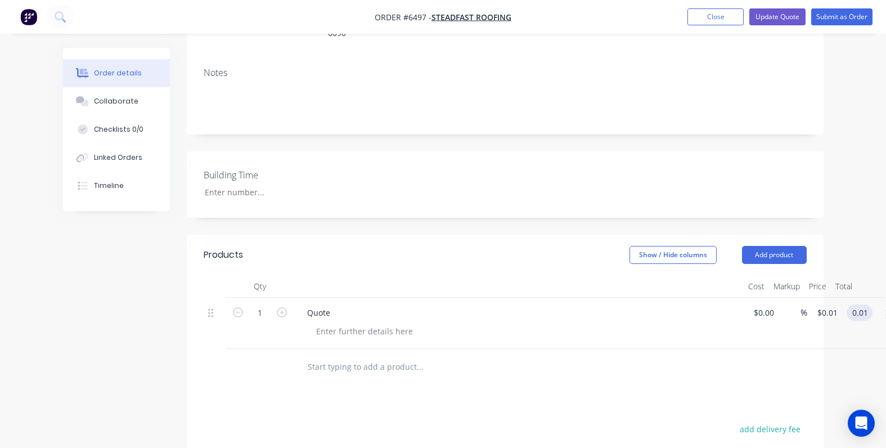
drag, startPoint x: 861, startPoint y: 282, endPoint x: 867, endPoint y: 279, distance: 6.9
click at [863, 304] on input "0.01" at bounding box center [861, 312] width 21 height 16
type input "0.03"
type input "$0.03"
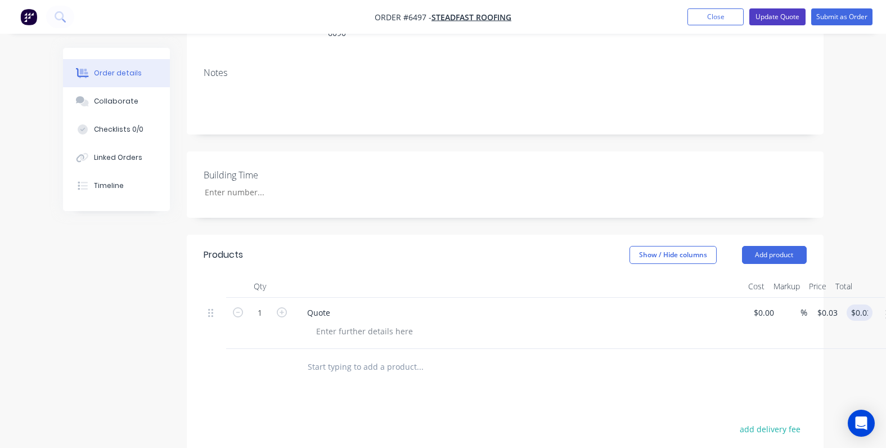
click at [776, 17] on button "Update Quote" at bounding box center [777, 16] width 56 height 17
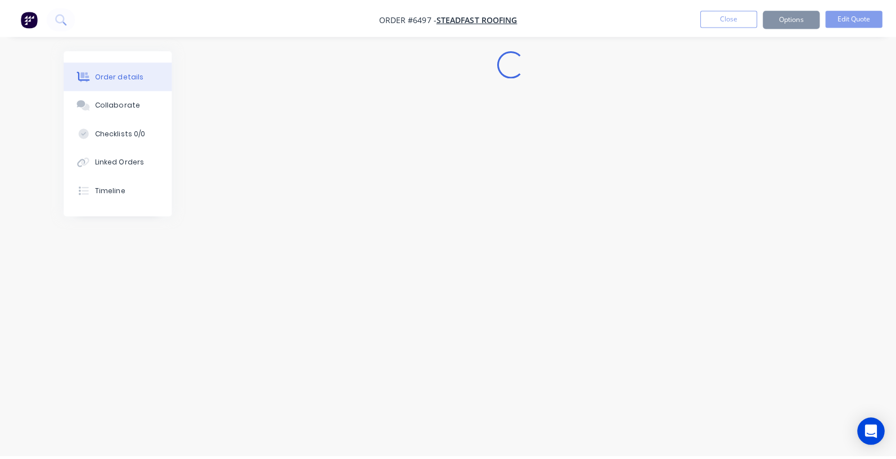
scroll to position [0, 0]
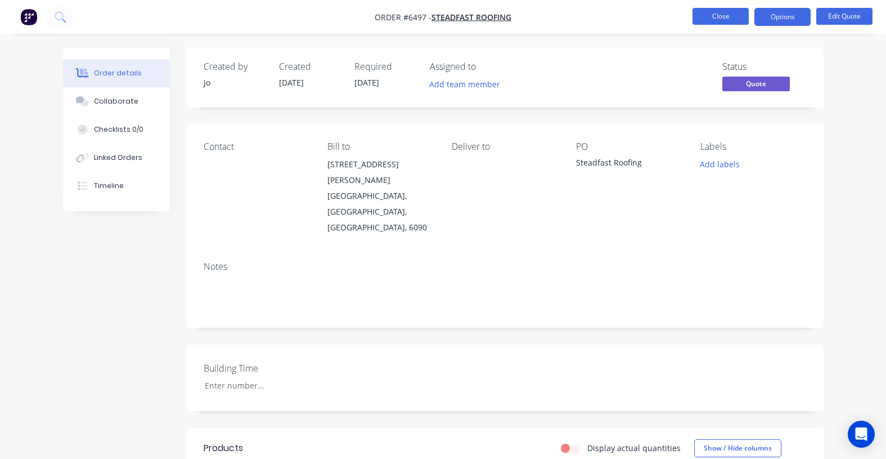
click at [726, 21] on button "Close" at bounding box center [721, 16] width 56 height 17
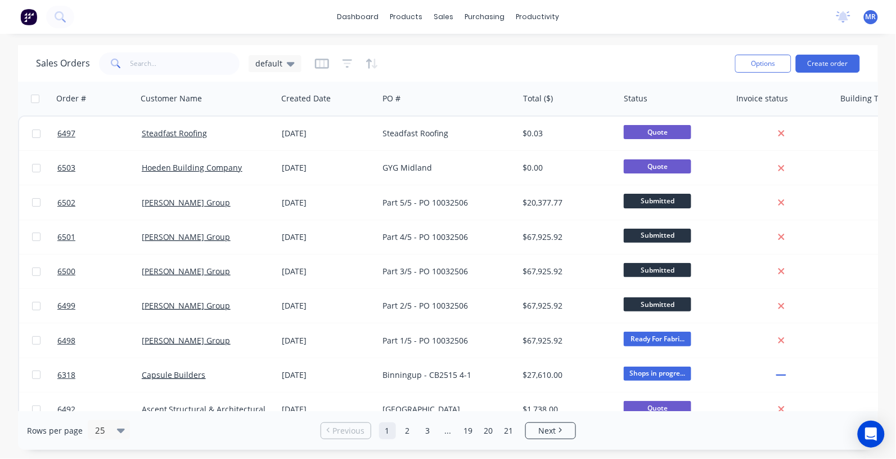
click at [255, 38] on div "dashboard products sales purchasing productivity dashboard products Product Cat…" at bounding box center [448, 229] width 896 height 459
click at [114, 99] on icon "button" at bounding box center [119, 98] width 10 height 9
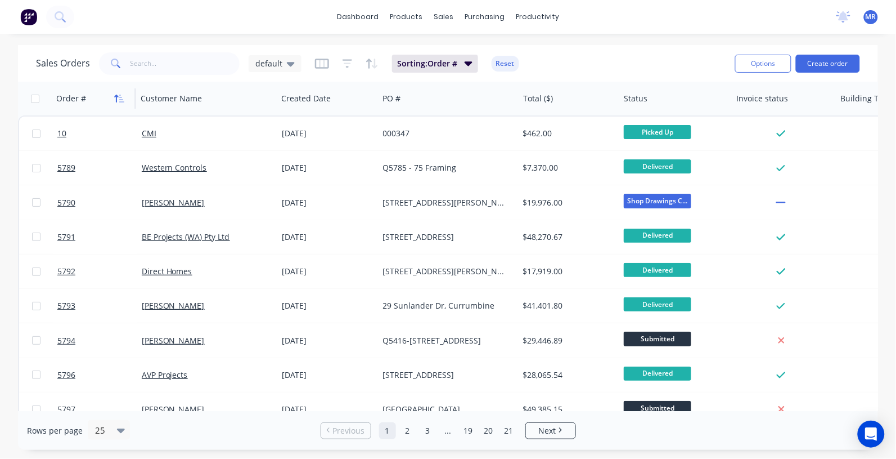
click at [116, 99] on icon "button" at bounding box center [119, 98] width 10 height 9
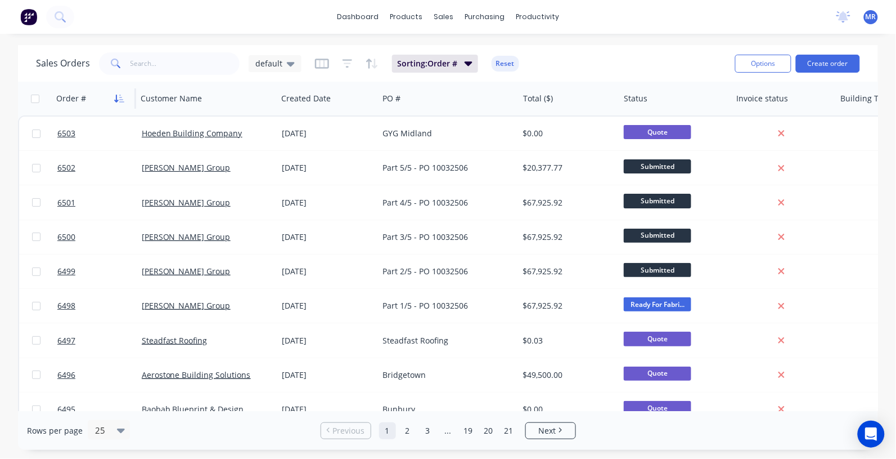
click at [121, 98] on icon "button" at bounding box center [119, 98] width 10 height 9
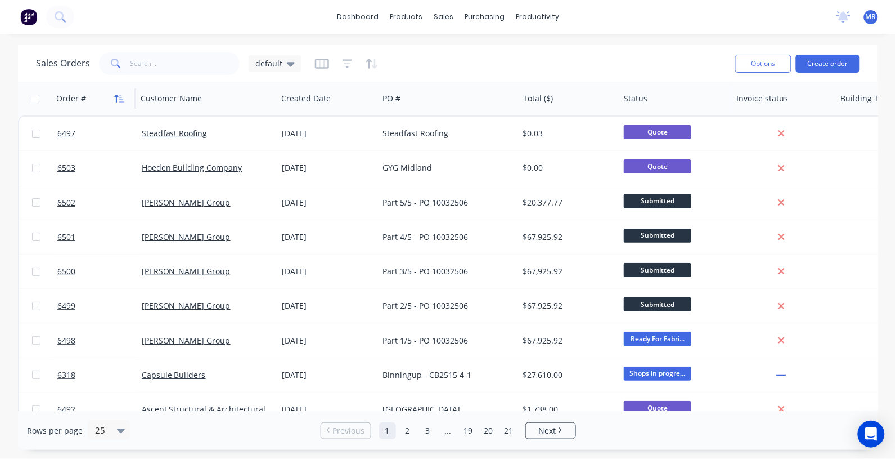
click at [119, 97] on icon "button" at bounding box center [119, 98] width 10 height 9
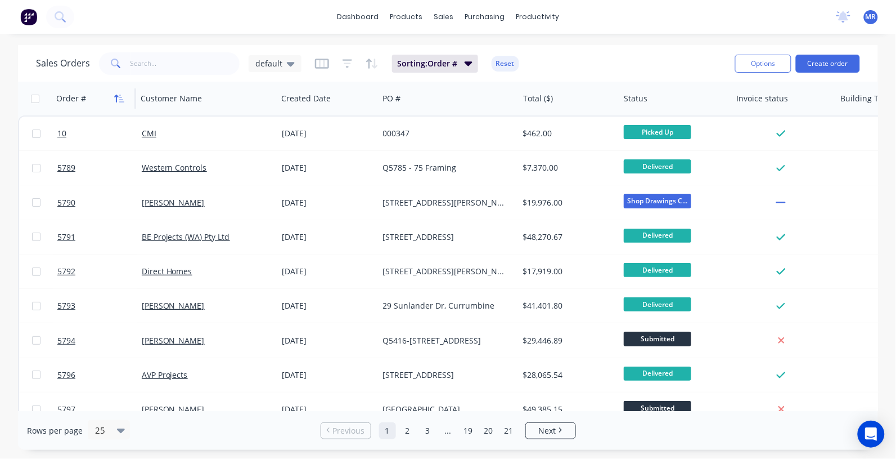
click at [124, 97] on icon "button" at bounding box center [119, 98] width 10 height 9
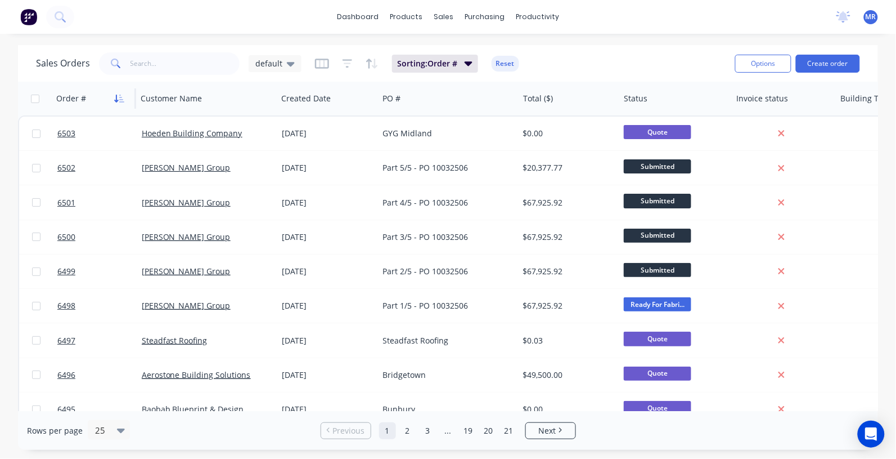
click at [117, 97] on icon "button" at bounding box center [119, 98] width 10 height 9
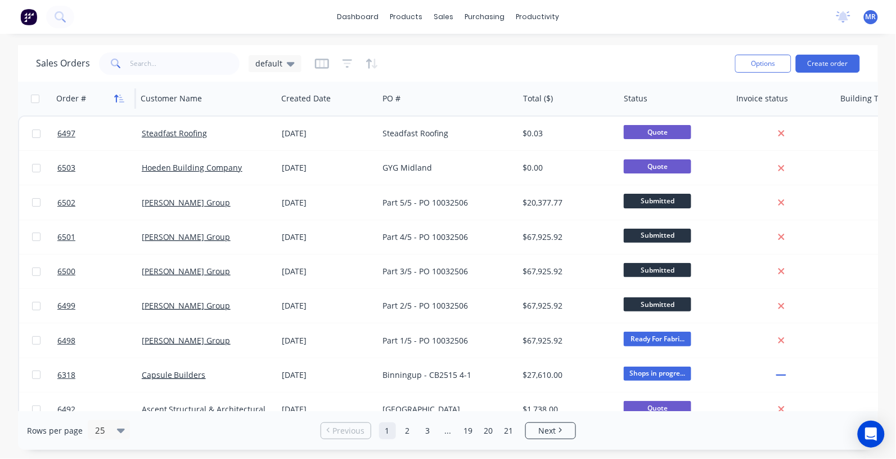
click at [119, 97] on icon "button" at bounding box center [119, 98] width 10 height 9
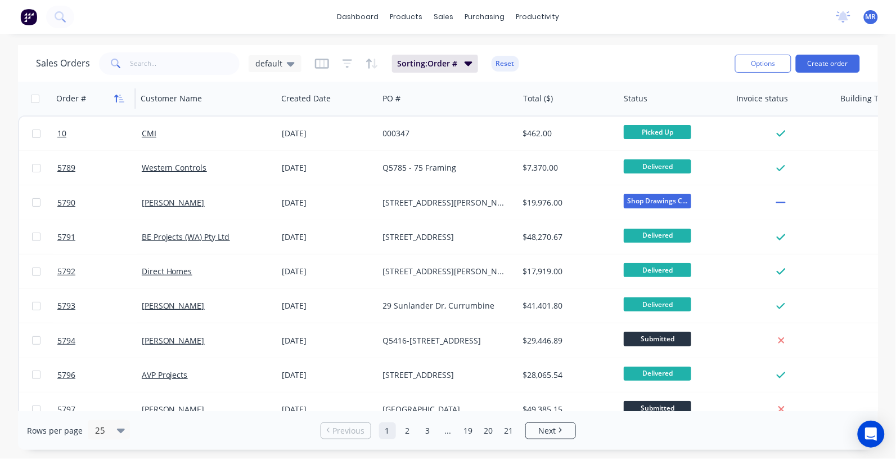
click at [121, 98] on icon "button" at bounding box center [119, 98] width 10 height 9
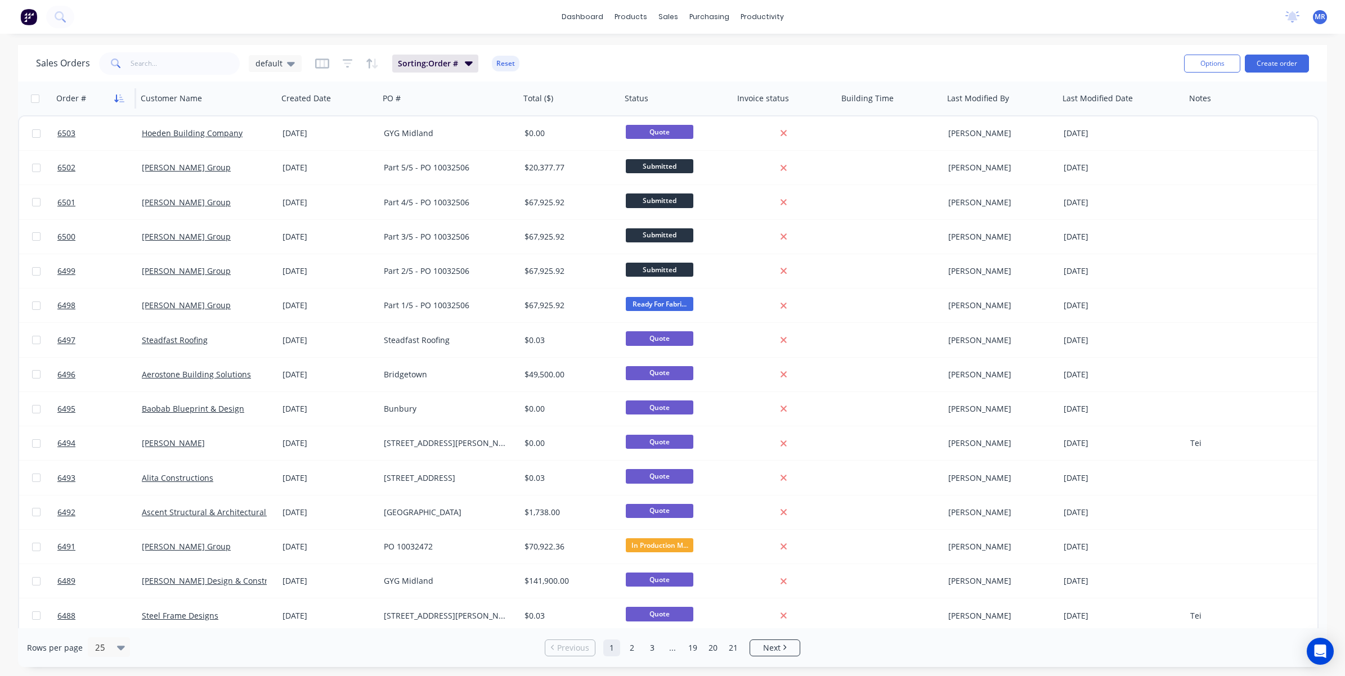
click at [120, 98] on icon "button" at bounding box center [119, 98] width 10 height 9
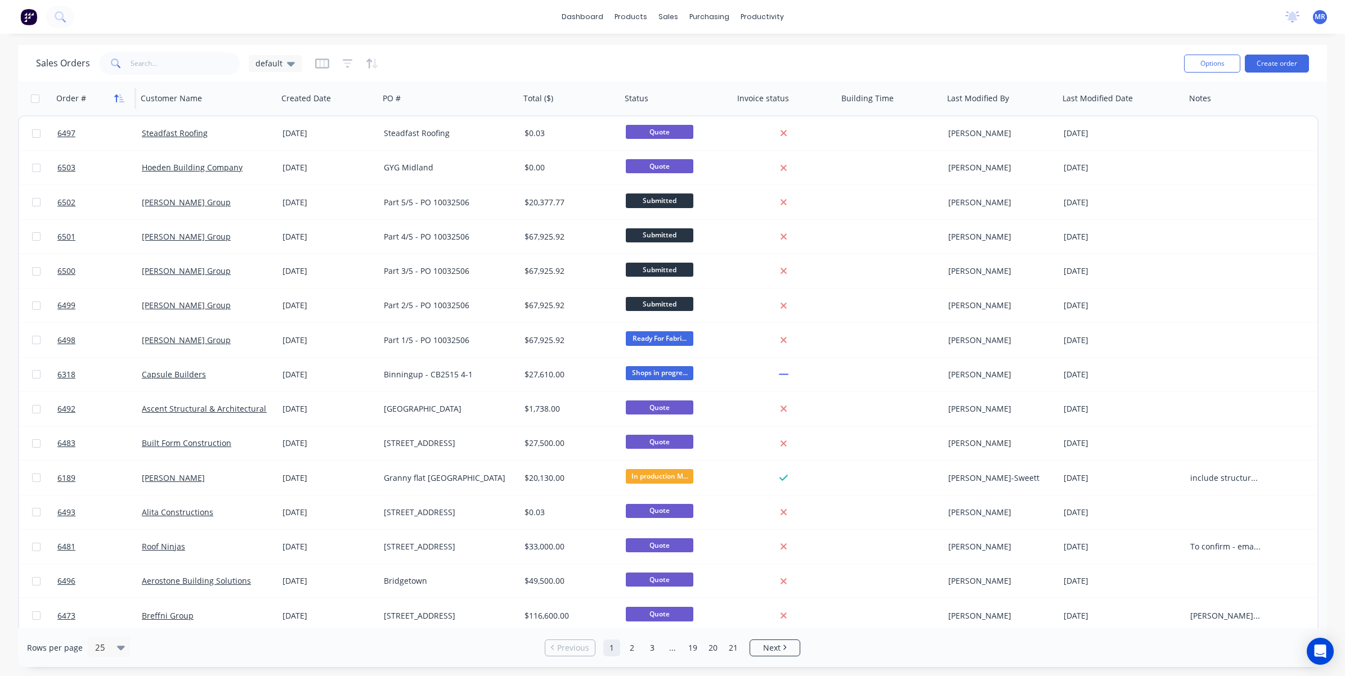
click at [119, 98] on icon "button" at bounding box center [119, 98] width 10 height 9
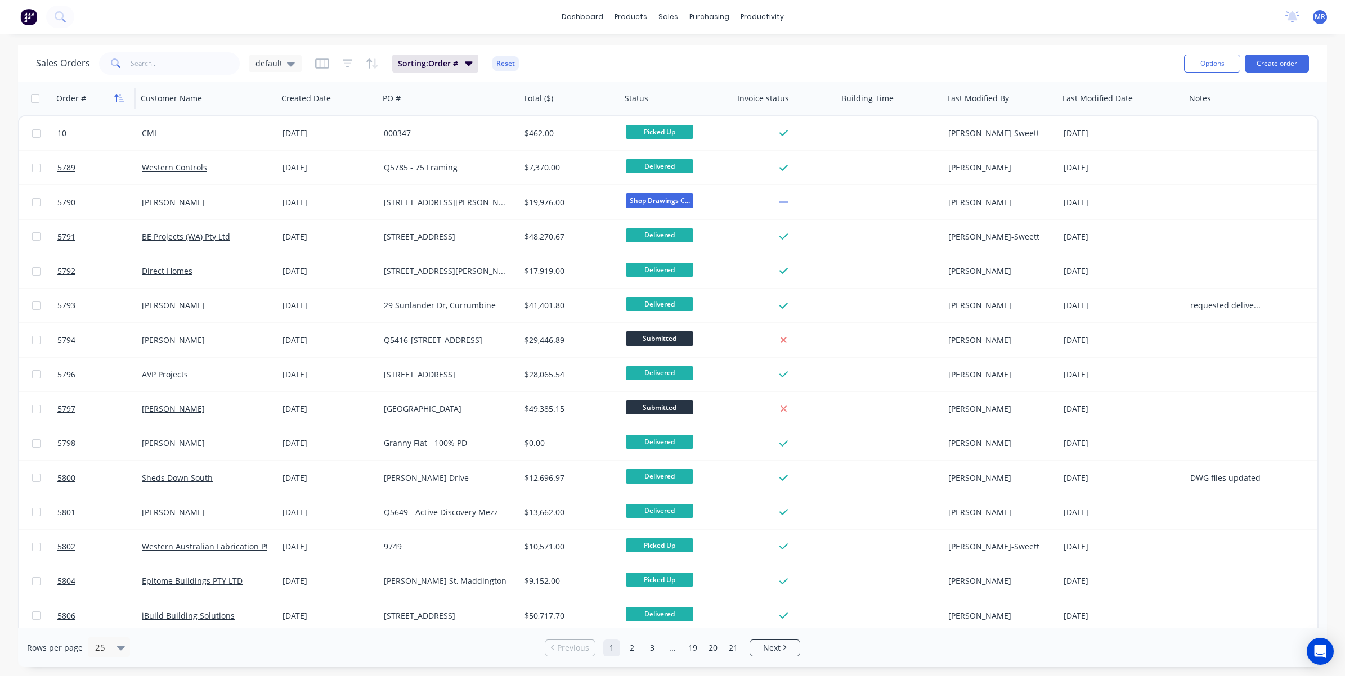
click at [123, 102] on button "button" at bounding box center [119, 98] width 17 height 17
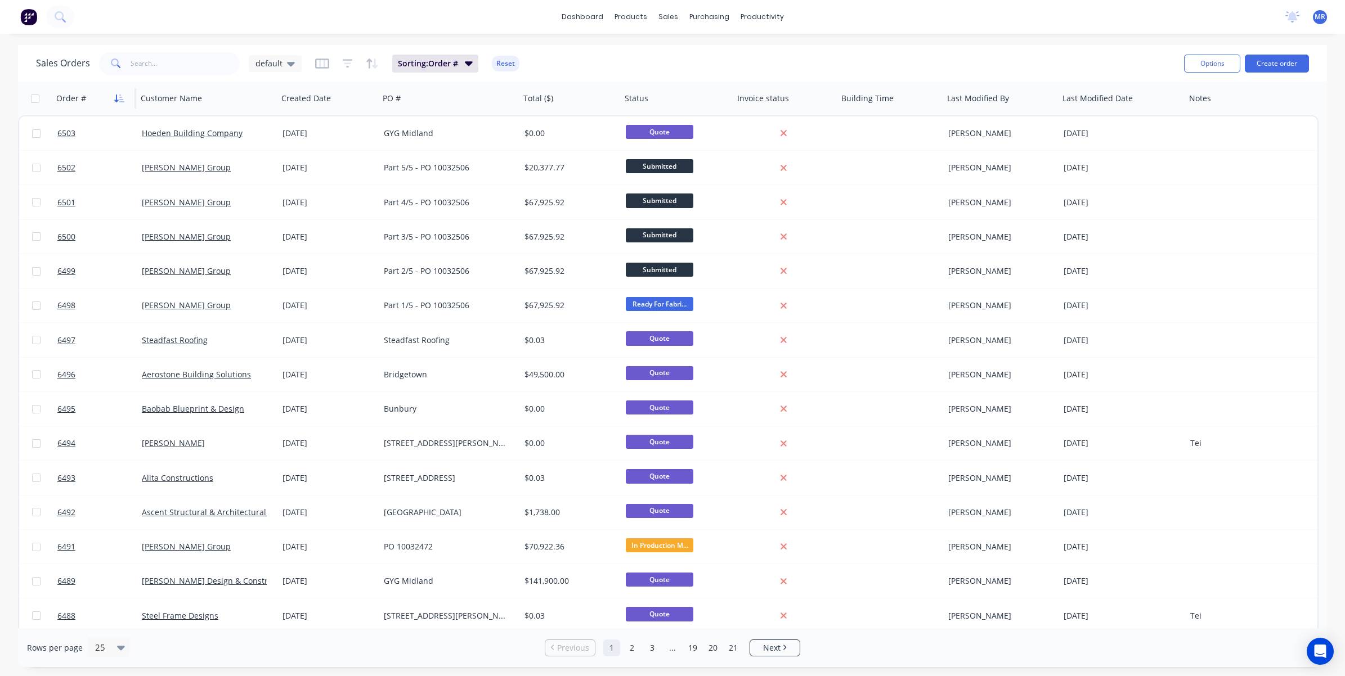
click at [118, 95] on icon "button" at bounding box center [119, 98] width 10 height 9
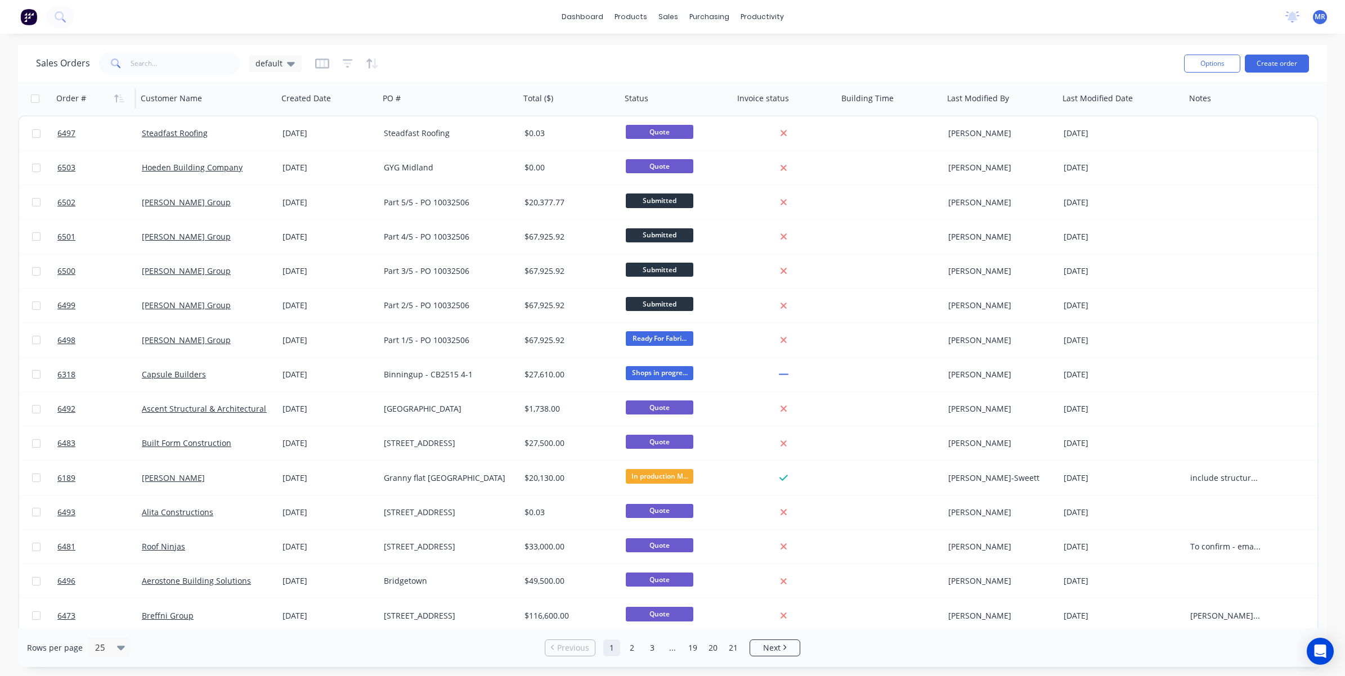
click at [118, 95] on icon "button" at bounding box center [119, 98] width 10 height 9
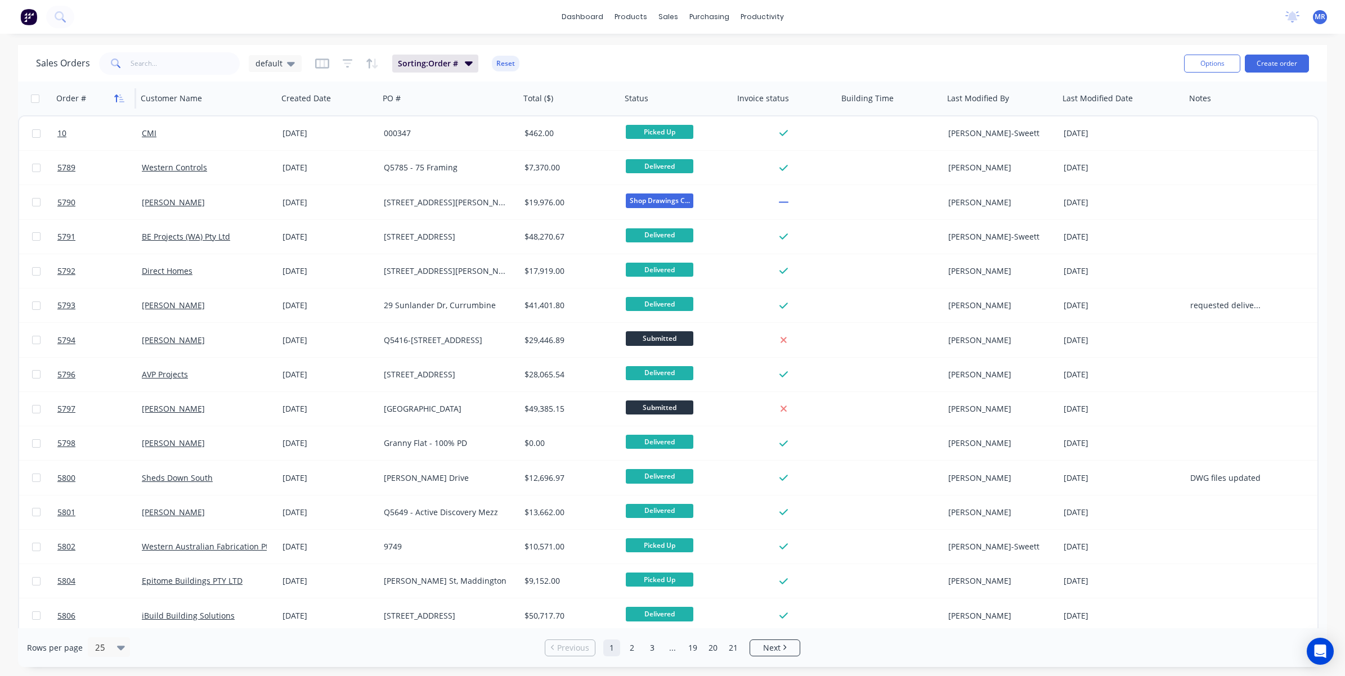
click at [117, 100] on icon "button" at bounding box center [119, 98] width 10 height 9
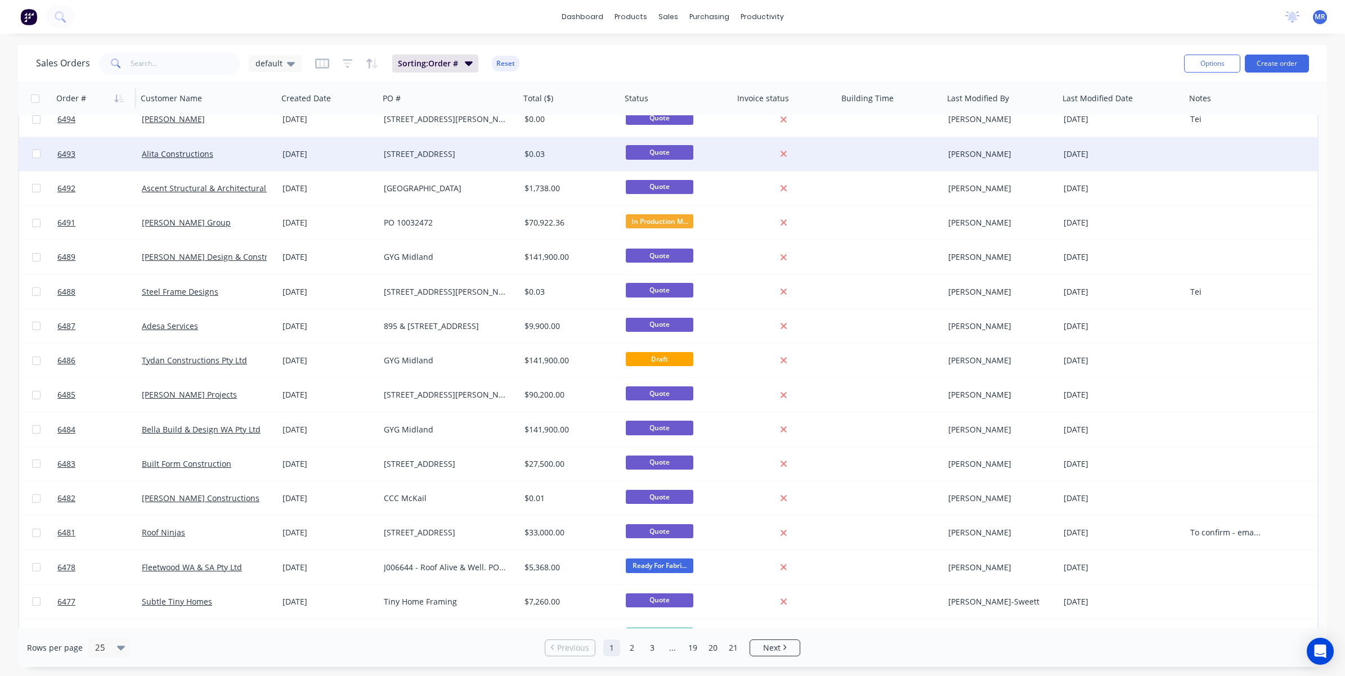
scroll to position [348, 0]
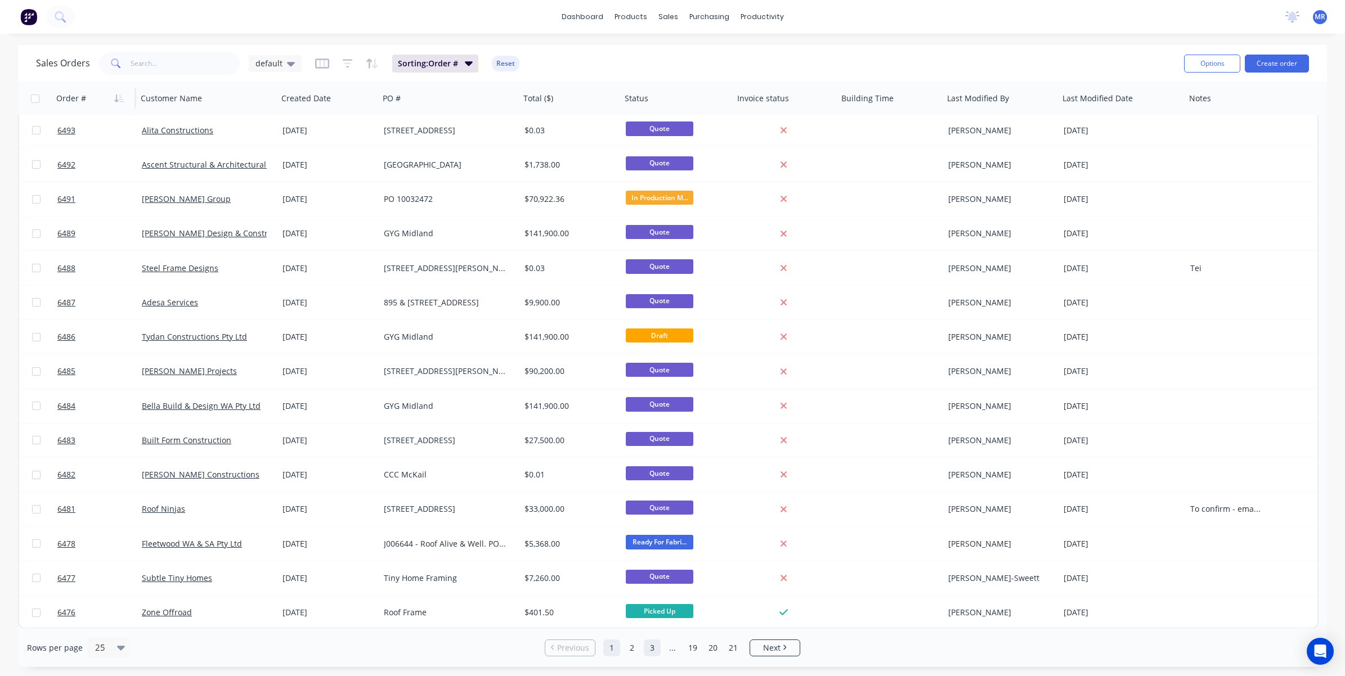
click at [631, 458] on link "2" at bounding box center [631, 648] width 17 height 17
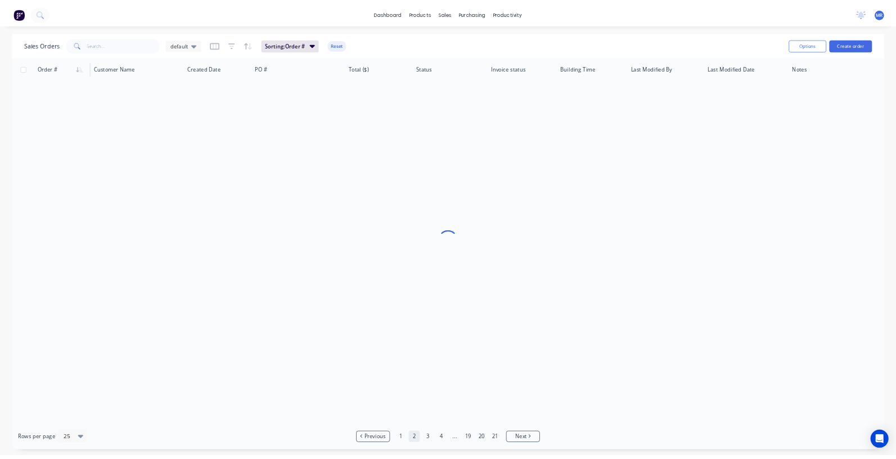
scroll to position [0, 0]
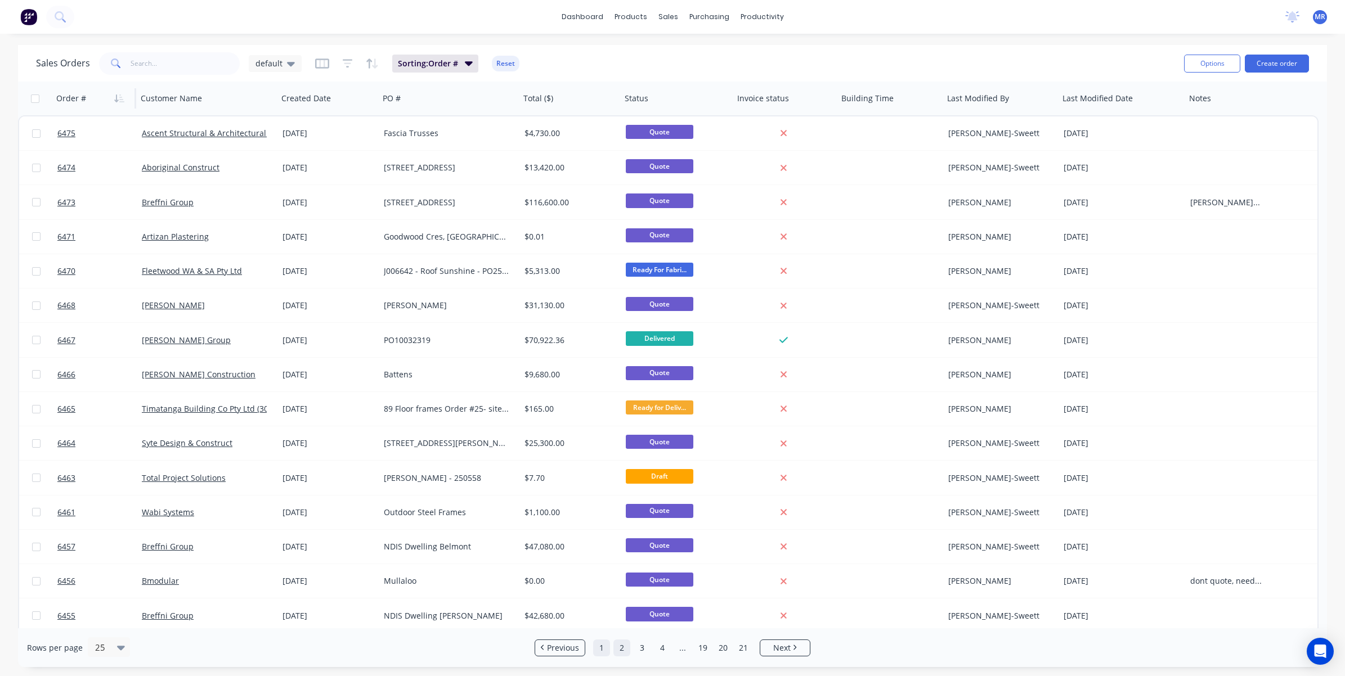
click at [604, 458] on link "1" at bounding box center [601, 648] width 17 height 17
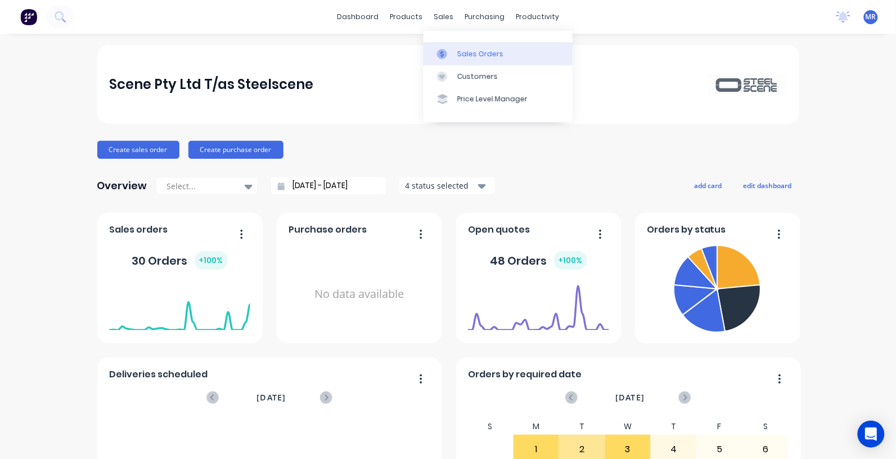
click at [470, 56] on div "Sales Orders" at bounding box center [480, 54] width 46 height 10
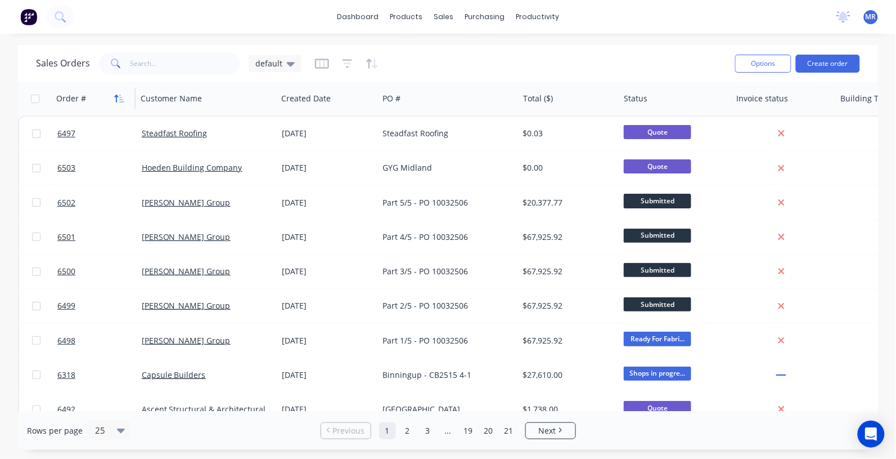
click at [116, 100] on icon "button" at bounding box center [117, 99] width 4 height 8
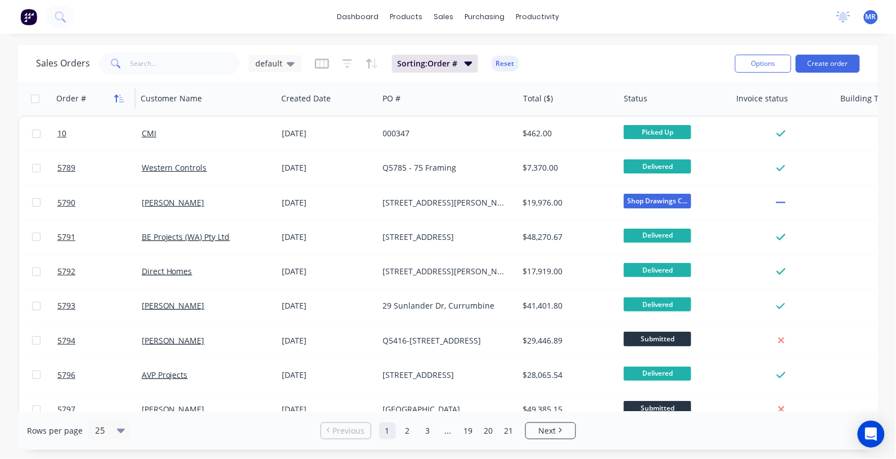
click at [111, 98] on button "button" at bounding box center [119, 98] width 17 height 17
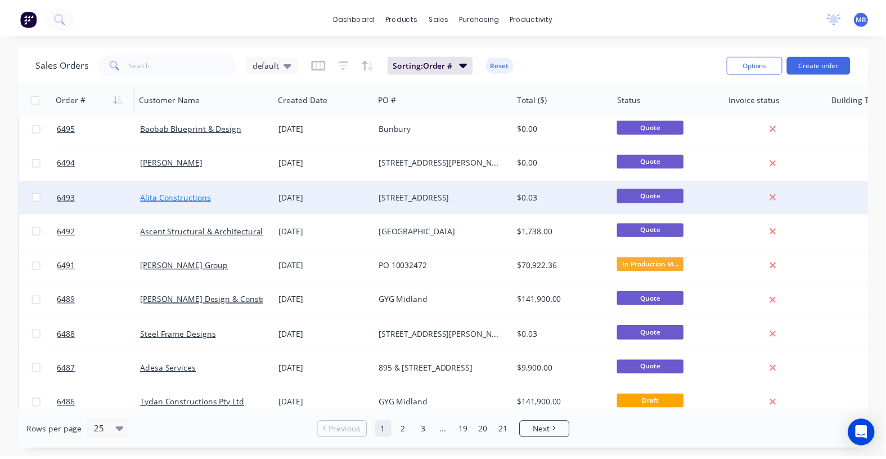
scroll to position [352, 0]
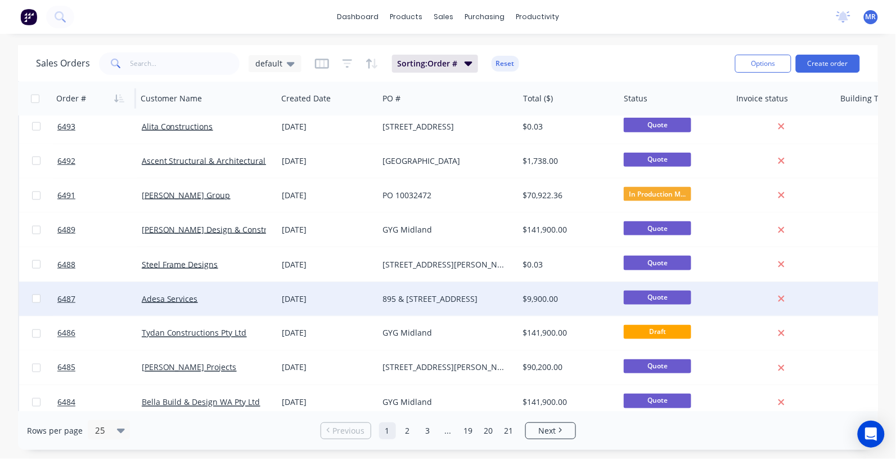
click at [193, 289] on div "Adesa Services" at bounding box center [207, 299] width 140 height 34
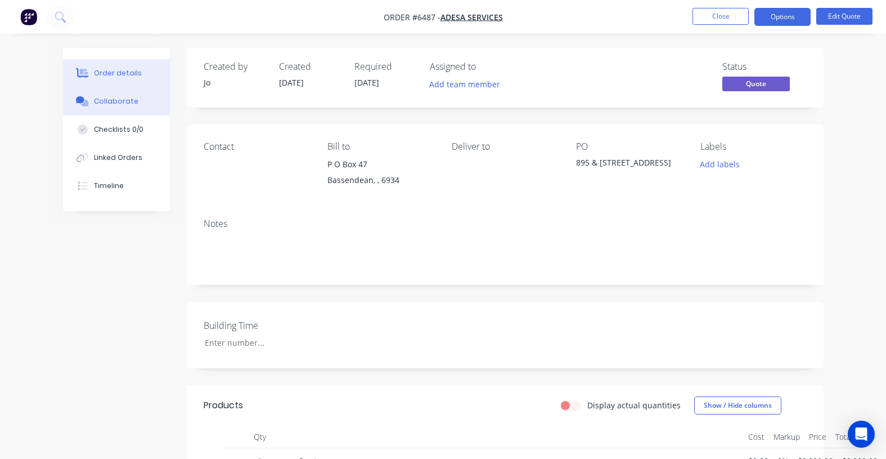
click at [122, 96] on div "Collaborate" at bounding box center [116, 101] width 44 height 10
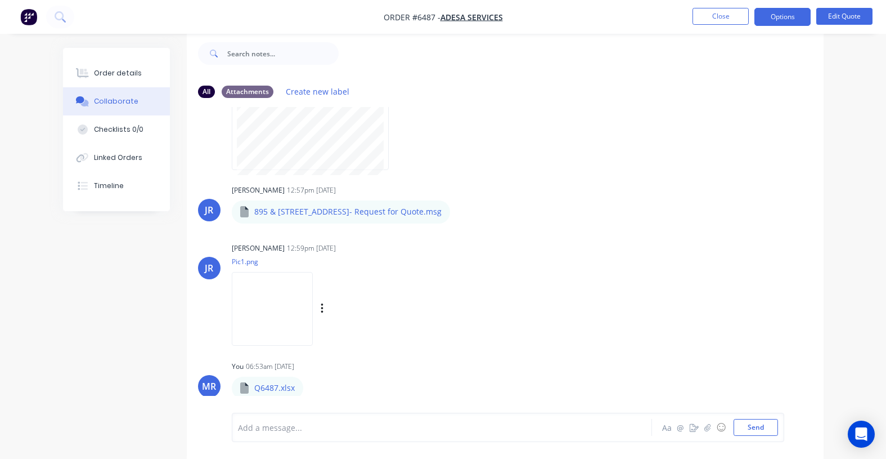
scroll to position [63, 0]
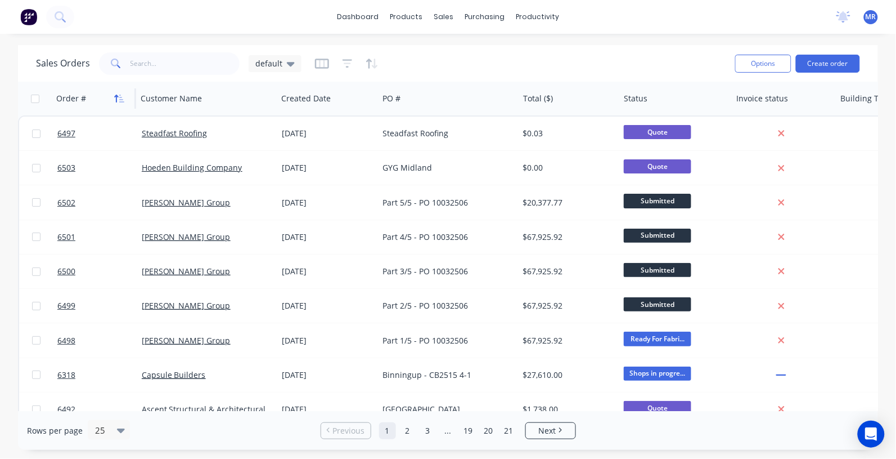
click at [114, 100] on icon "button" at bounding box center [119, 98] width 10 height 9
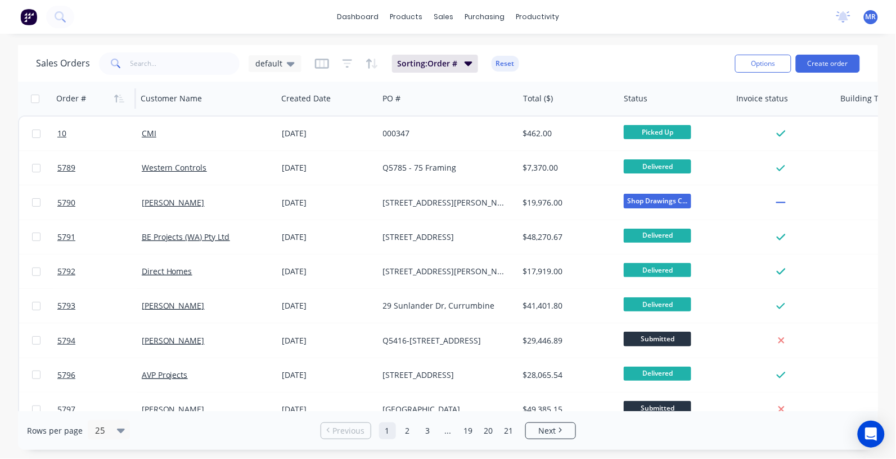
click at [114, 100] on icon "button" at bounding box center [119, 98] width 10 height 9
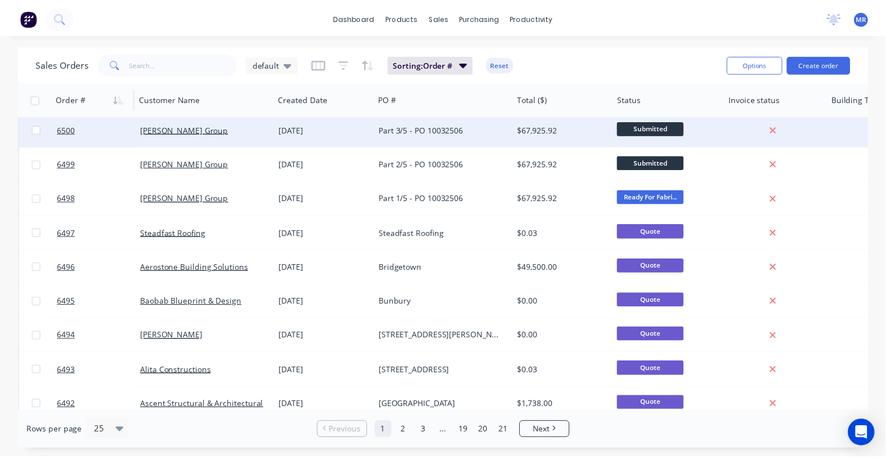
scroll to position [141, 0]
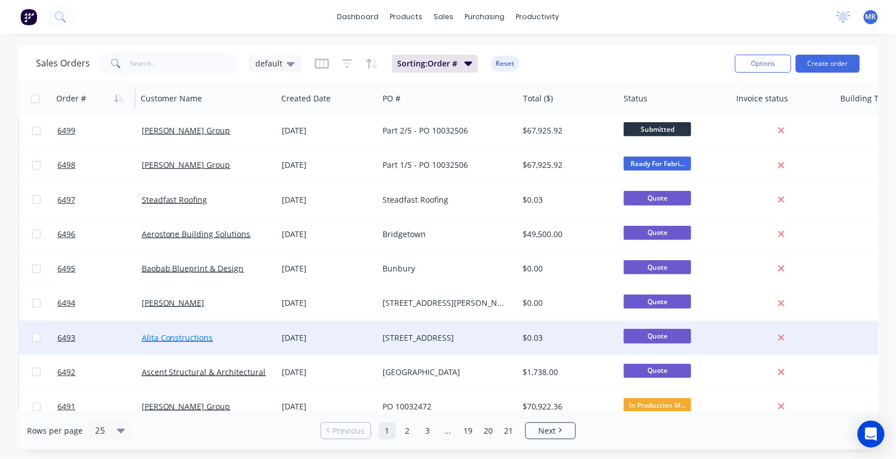
click at [158, 339] on link "Alita Constructions" at bounding box center [177, 337] width 71 height 11
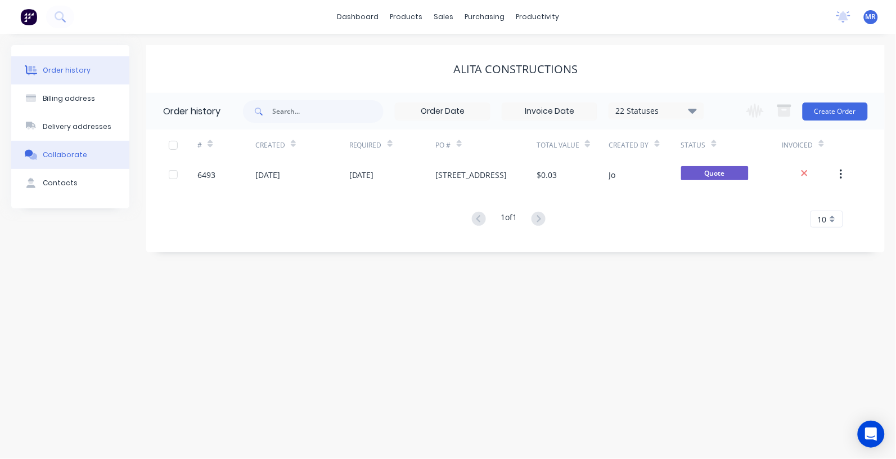
click at [80, 145] on button "Collaborate" at bounding box center [70, 155] width 118 height 28
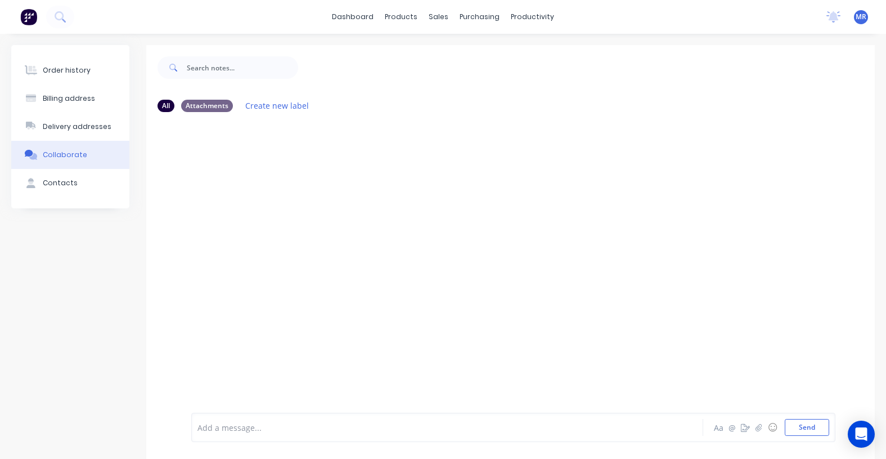
click at [268, 214] on div at bounding box center [510, 265] width 729 height 289
click at [91, 71] on button "Order history" at bounding box center [70, 70] width 118 height 28
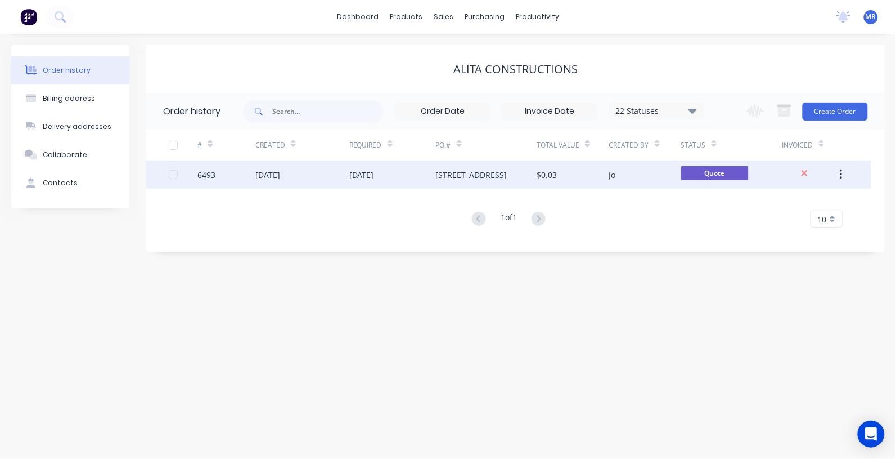
click at [452, 172] on div "[STREET_ADDRESS]" at bounding box center [471, 175] width 71 height 12
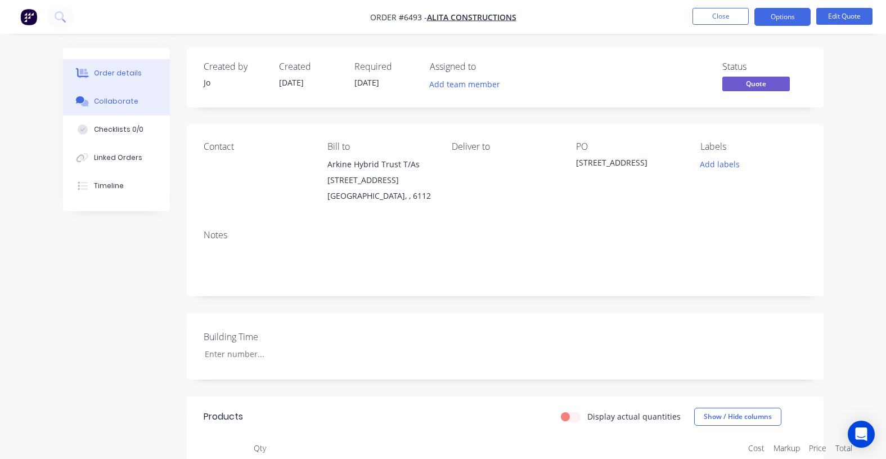
click at [97, 108] on button "Collaborate" at bounding box center [116, 101] width 107 height 28
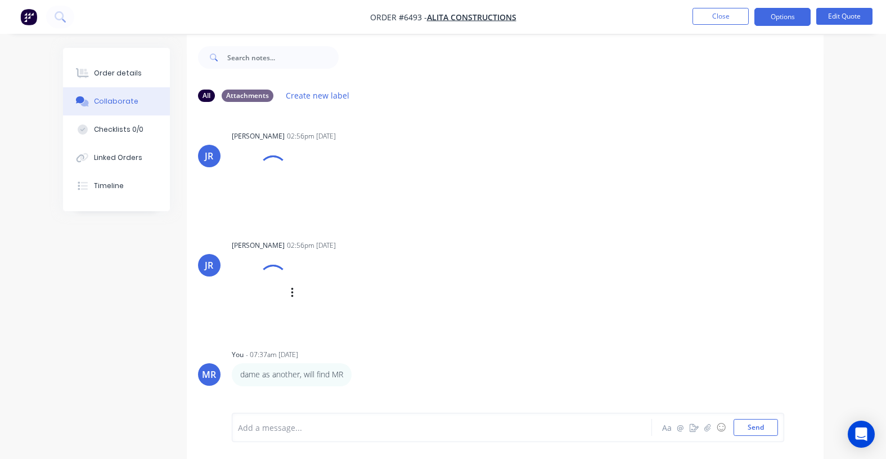
scroll to position [17, 0]
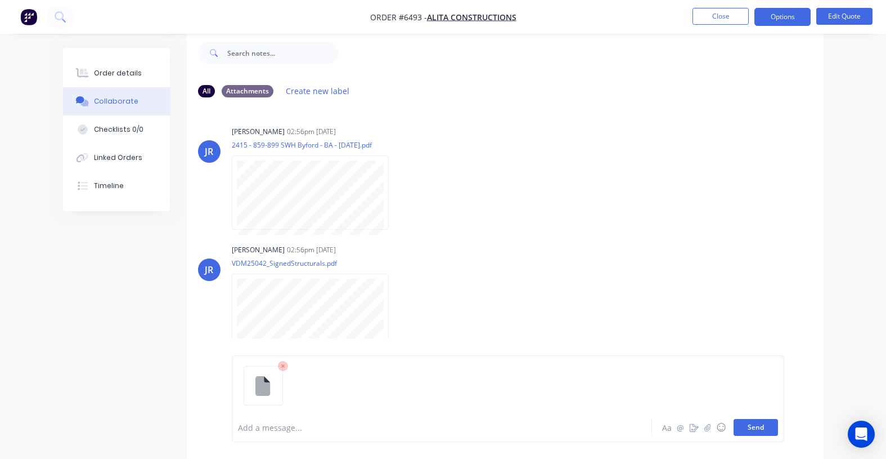
click at [761, 428] on button "Send" at bounding box center [756, 427] width 44 height 17
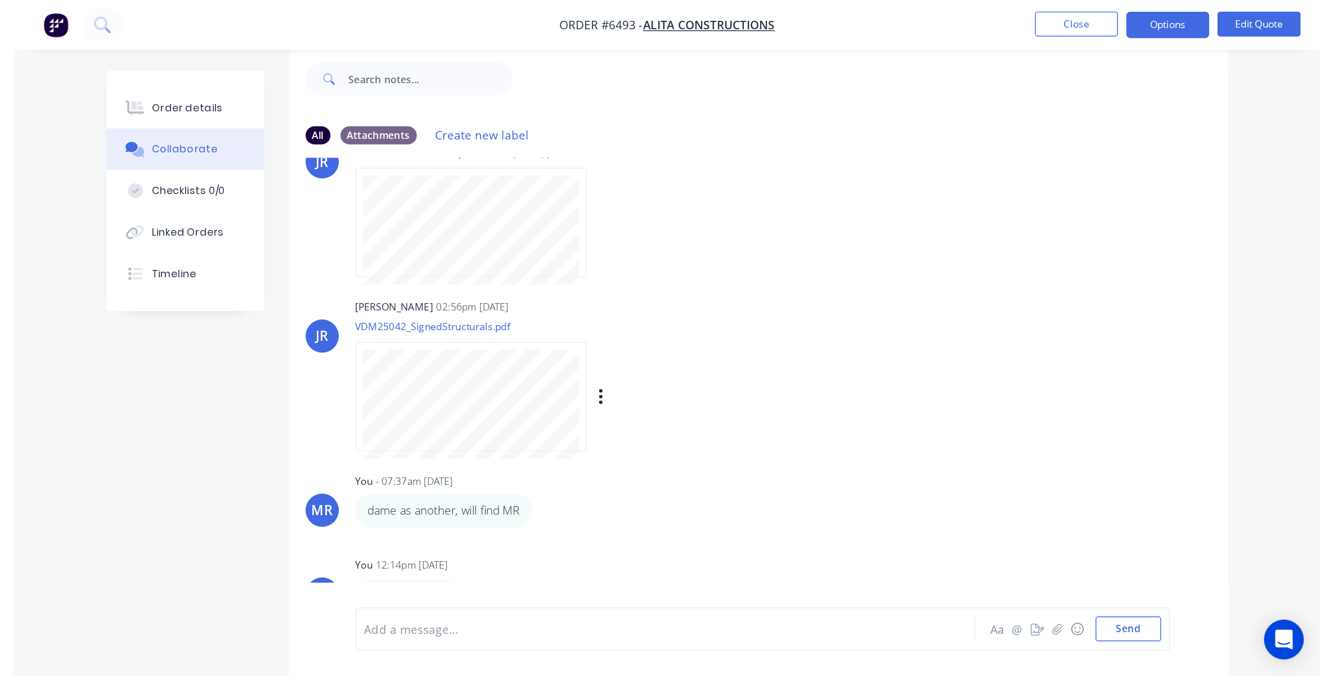
scroll to position [62, 0]
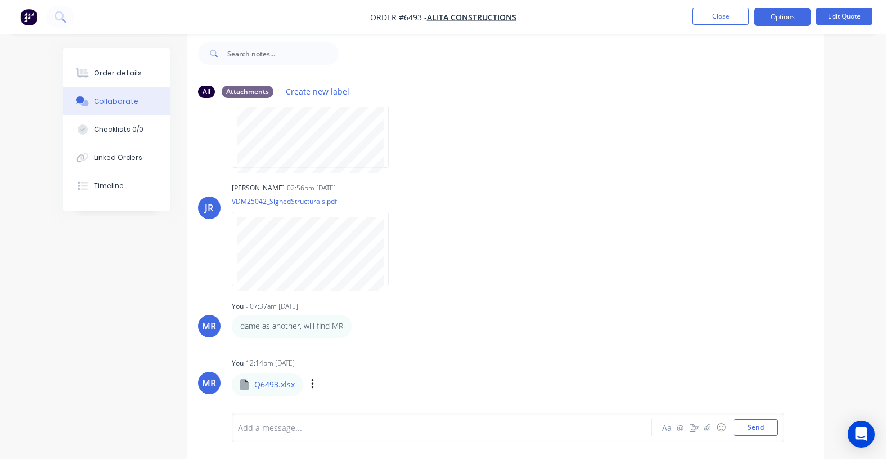
click at [315, 381] on div "Labels Download Delete" at bounding box center [371, 384] width 127 height 16
click at [311, 383] on icon "button" at bounding box center [312, 384] width 3 height 13
click at [524, 194] on div "Jo Reeves 02:56pm 01/09/25 VDM25042_SignedStructurals.pdf Labels Download" at bounding box center [407, 229] width 351 height 101
click at [828, 15] on button "Edit Quote" at bounding box center [844, 16] width 56 height 17
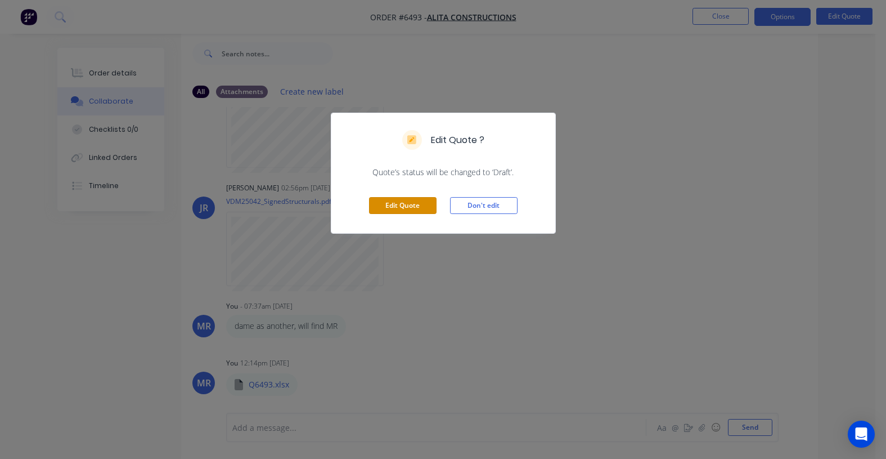
click at [410, 209] on button "Edit Quote" at bounding box center [403, 205] width 68 height 17
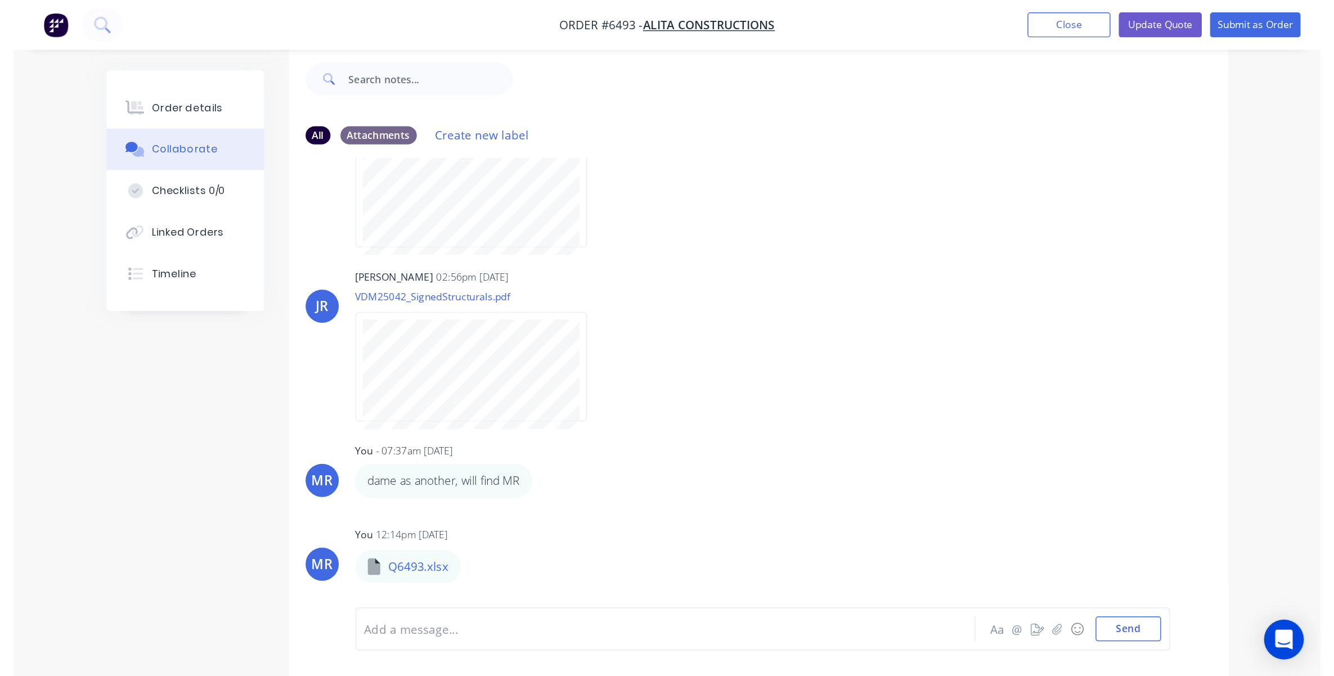
scroll to position [0, 0]
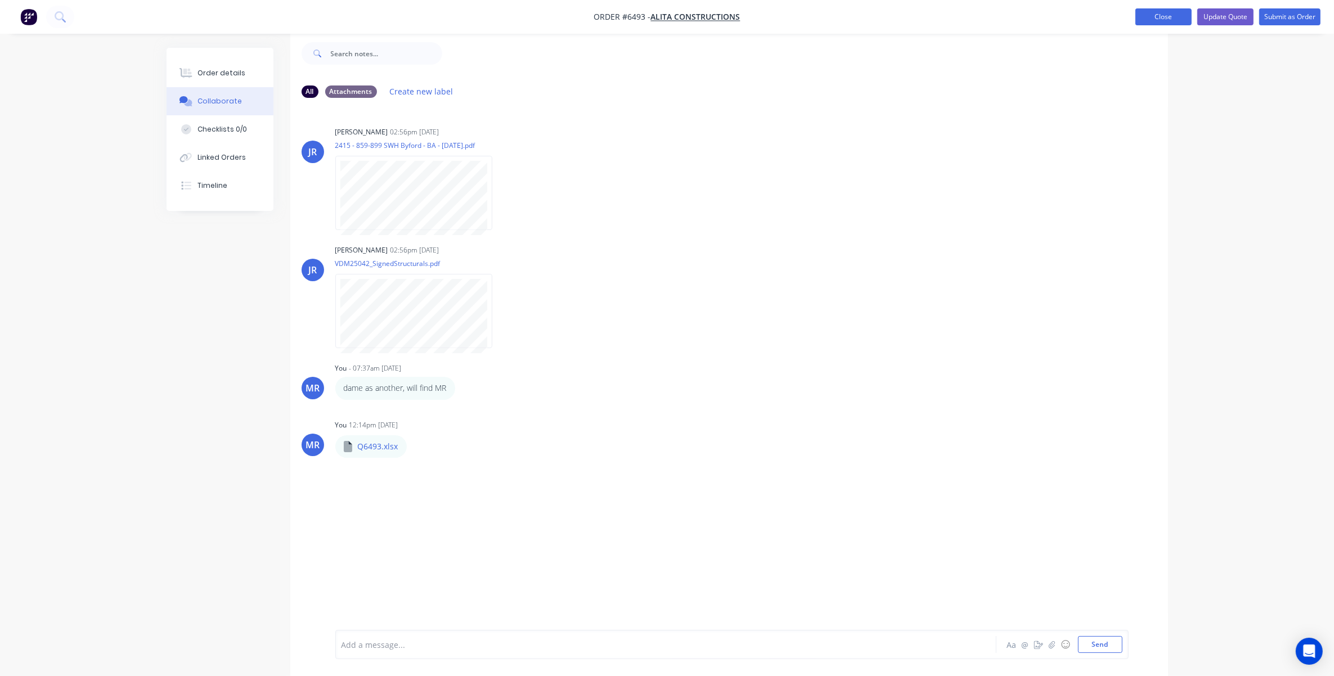
click at [896, 21] on button "Close" at bounding box center [1163, 16] width 56 height 17
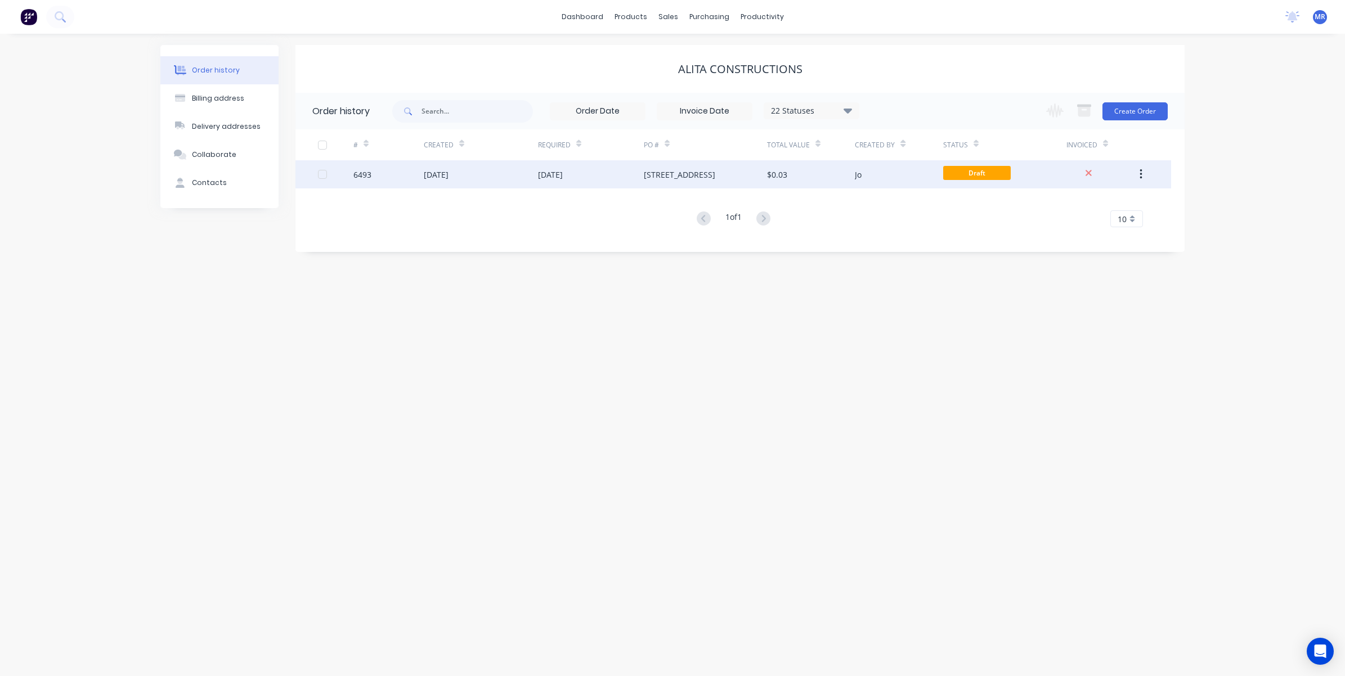
click at [629, 167] on div "[DATE]" at bounding box center [591, 174] width 106 height 28
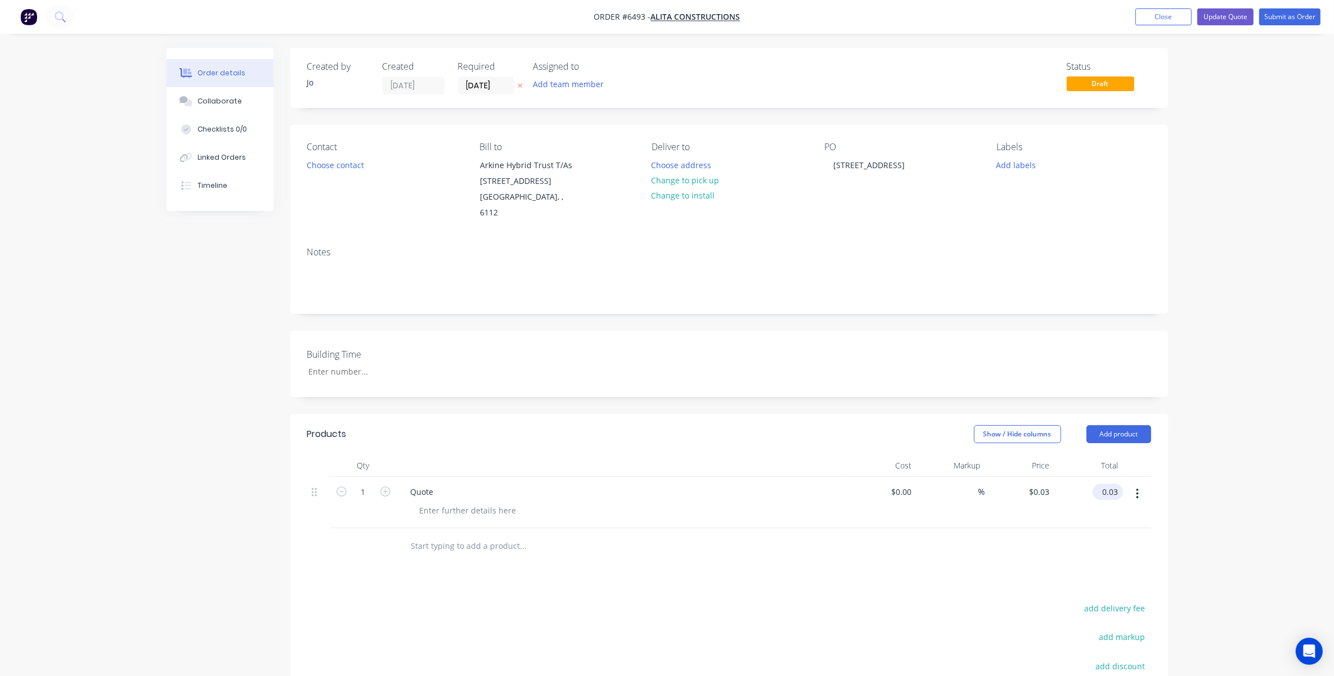
click at [896, 458] on input "0.03" at bounding box center [1110, 492] width 26 height 16
type input "9000"
type input "$9,000.00"
drag, startPoint x: 1231, startPoint y: 436, endPoint x: 1237, endPoint y: 427, distance: 11.4
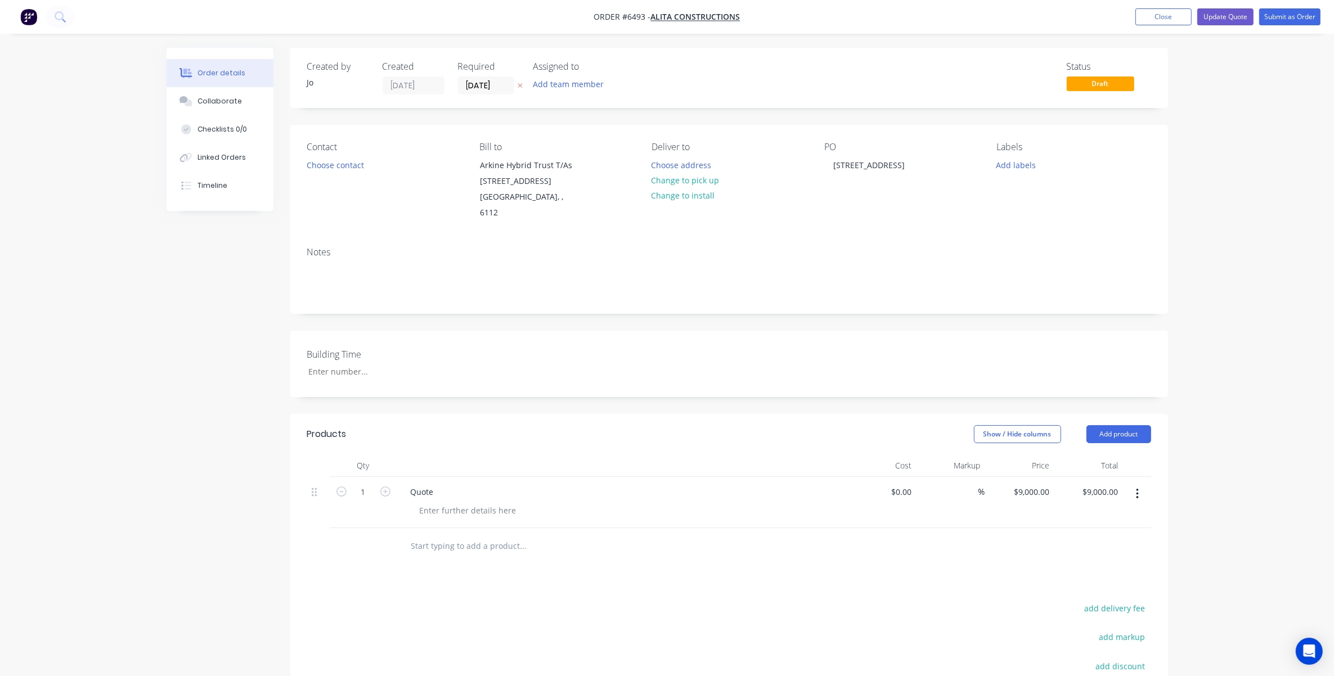
click at [896, 434] on div "Order details Collaborate Checklists 0/0 Linked Orders Timeline Order details C…" at bounding box center [667, 426] width 1334 height 852
drag, startPoint x: 1263, startPoint y: 223, endPoint x: 1254, endPoint y: 162, distance: 61.5
click at [896, 215] on div "Order details Collaborate Checklists 0/0 Linked Orders Timeline Order details C…" at bounding box center [667, 426] width 1334 height 852
click at [896, 13] on button "Update Quote" at bounding box center [1225, 16] width 56 height 17
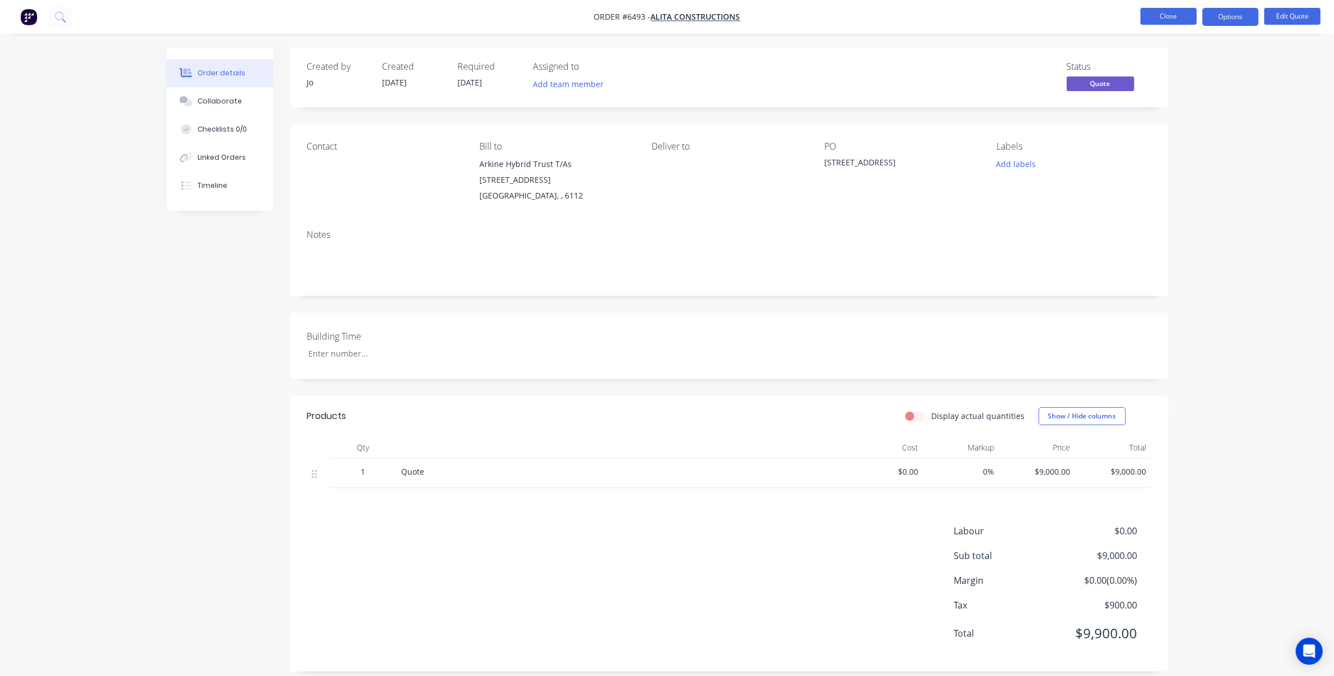
click at [896, 17] on button "Close" at bounding box center [1169, 16] width 56 height 17
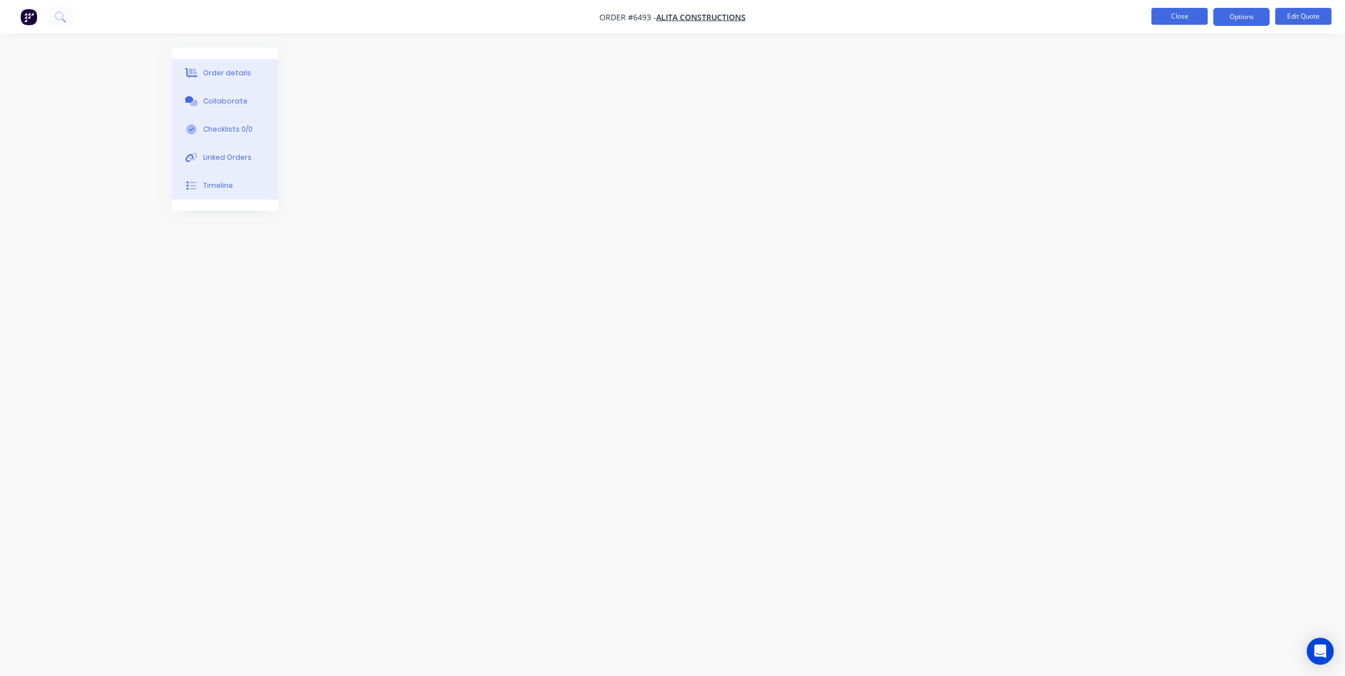
click at [896, 15] on button "Close" at bounding box center [1179, 16] width 56 height 17
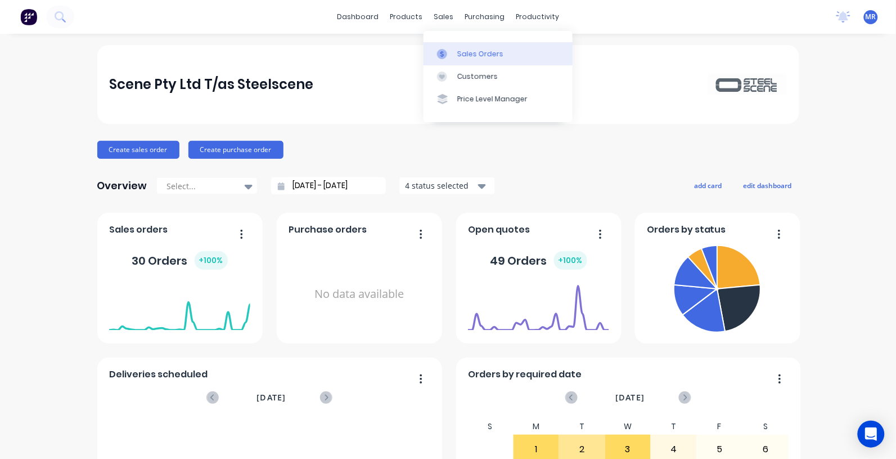
click at [463, 46] on link "Sales Orders" at bounding box center [498, 53] width 149 height 23
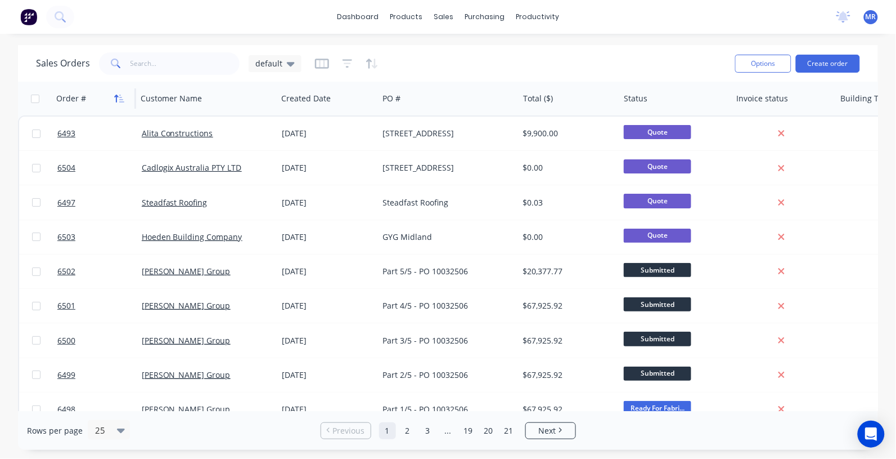
click at [116, 100] on icon "button" at bounding box center [117, 99] width 4 height 8
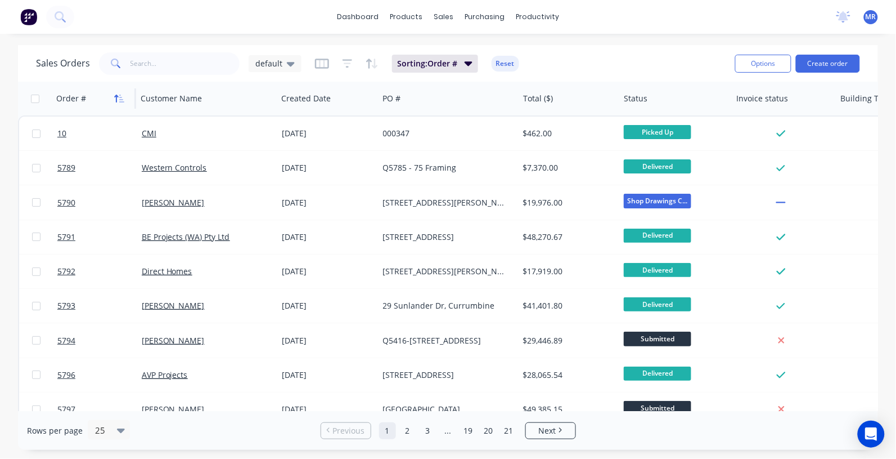
click at [119, 100] on icon "button" at bounding box center [119, 98] width 10 height 9
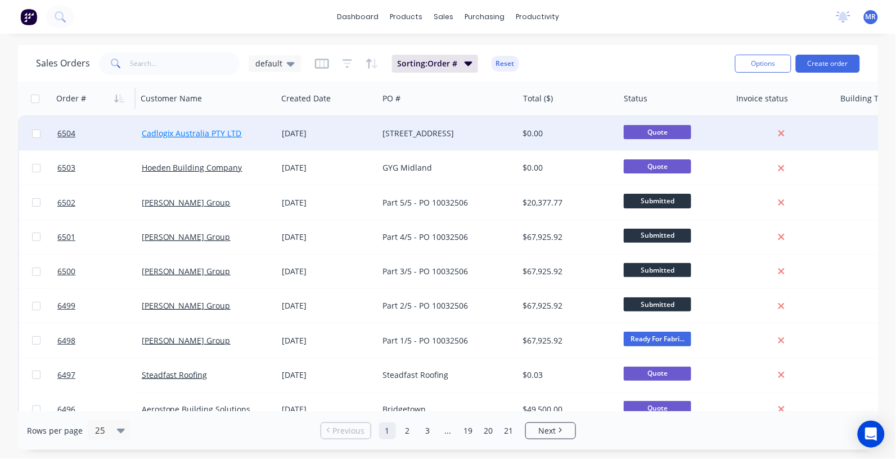
click at [201, 134] on link "Cadlogix Australia PTY LTD" at bounding box center [192, 133] width 100 height 11
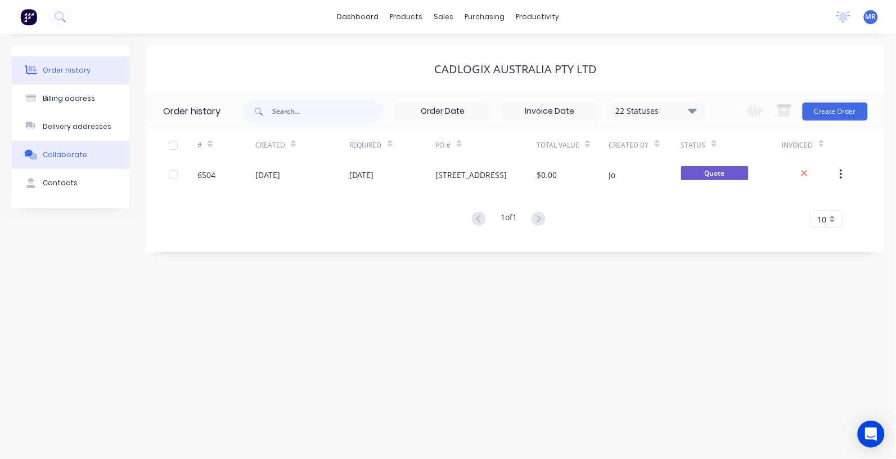
click at [69, 154] on div "Collaborate" at bounding box center [65, 155] width 44 height 10
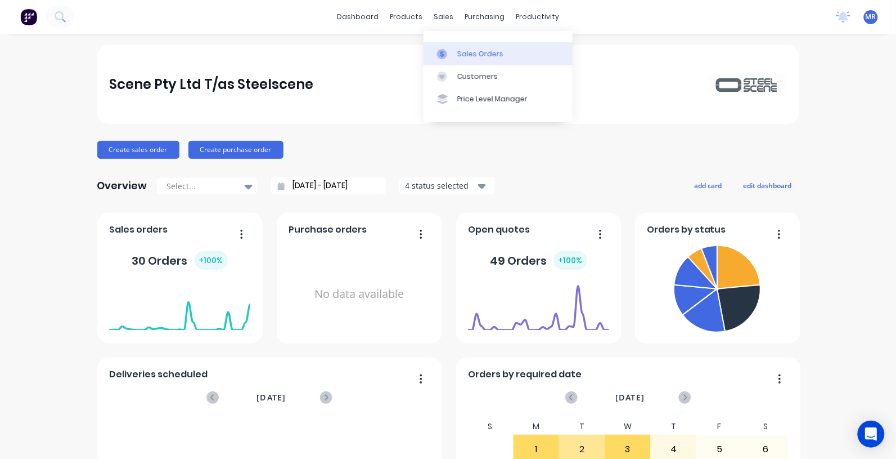
click at [453, 54] on div at bounding box center [445, 54] width 17 height 10
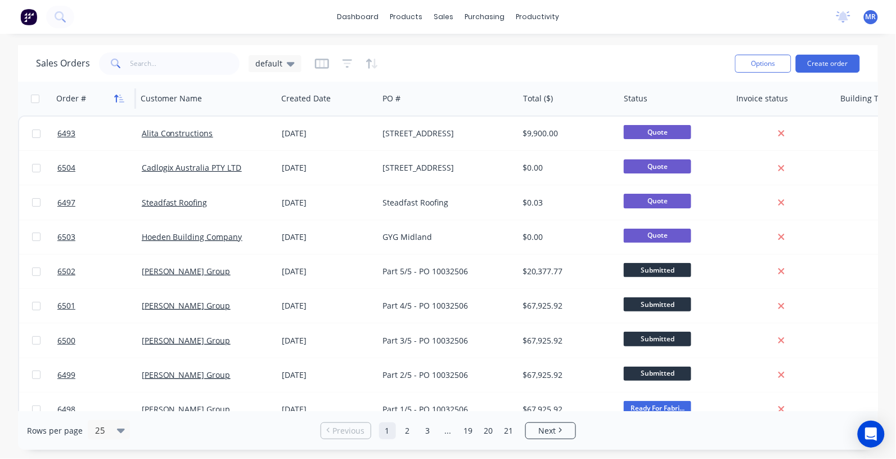
click at [119, 92] on button "button" at bounding box center [119, 98] width 17 height 17
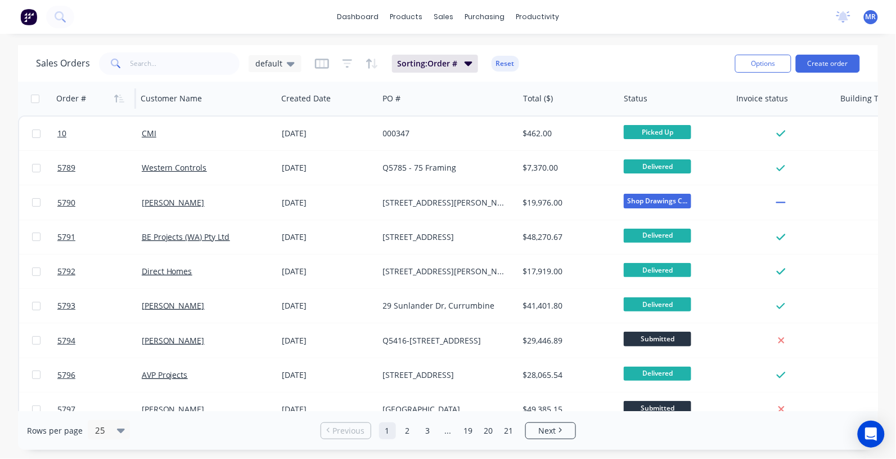
click at [119, 92] on button "button" at bounding box center [119, 98] width 17 height 17
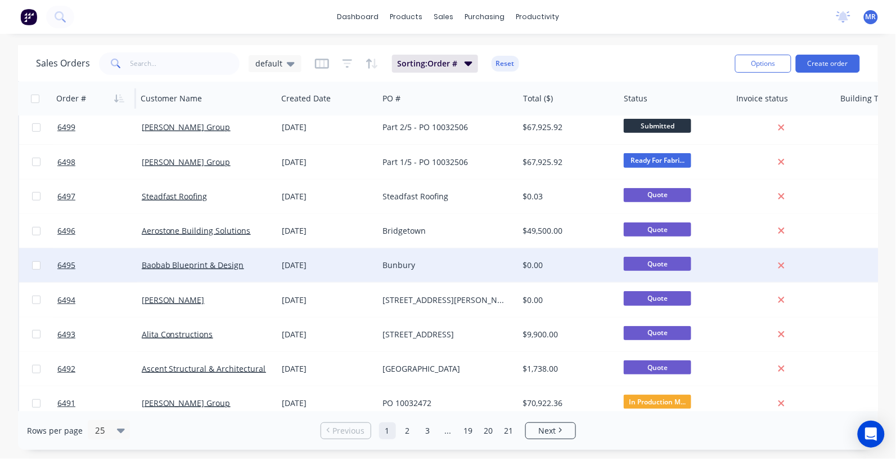
scroll to position [211, 0]
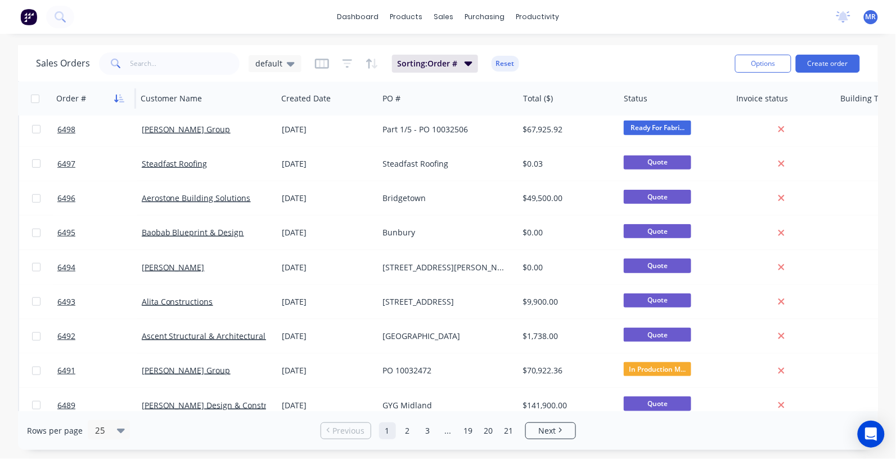
click at [120, 97] on icon "button" at bounding box center [119, 98] width 10 height 9
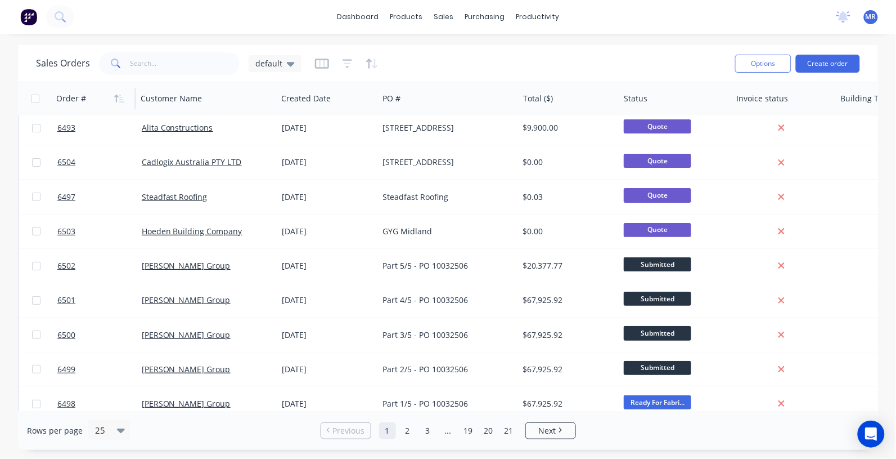
scroll to position [0, 0]
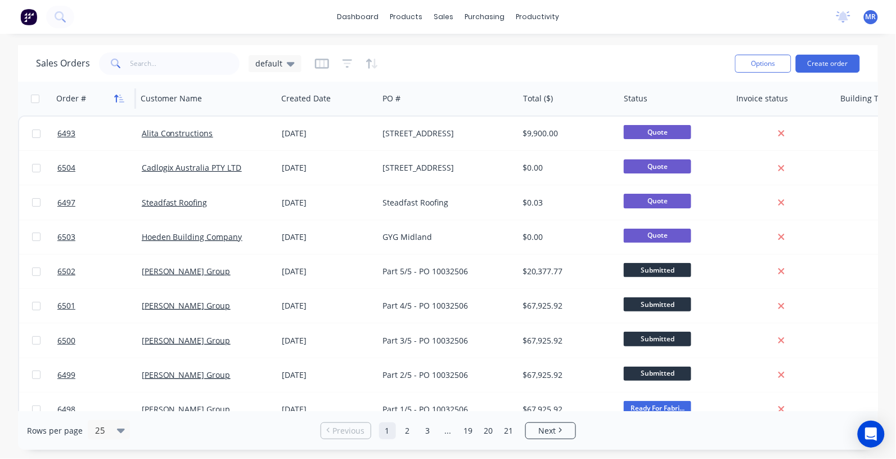
click at [119, 97] on icon "button" at bounding box center [121, 99] width 5 height 8
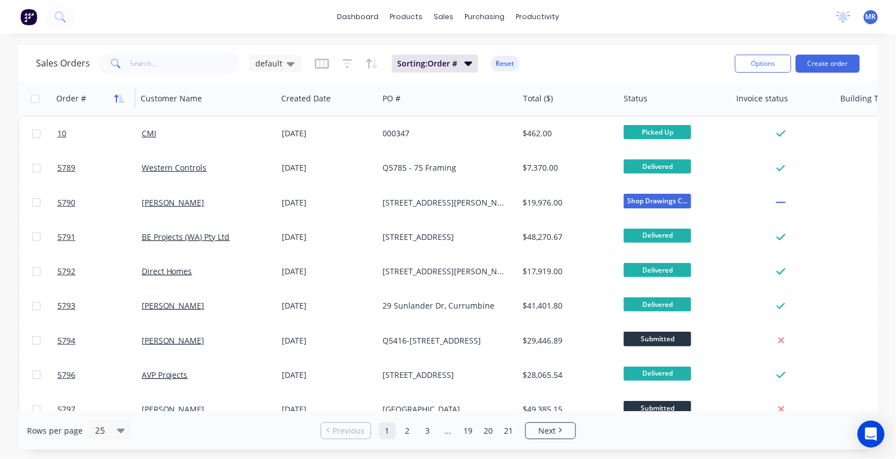
click at [120, 99] on icon "button" at bounding box center [121, 99] width 5 height 8
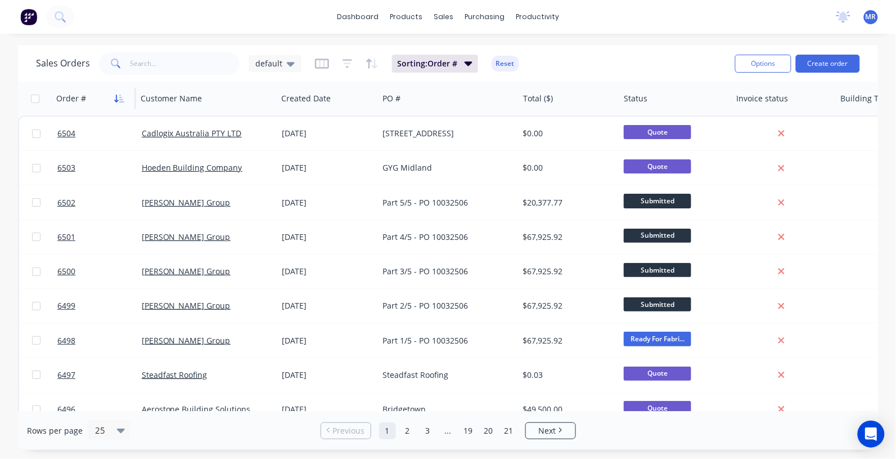
click at [122, 105] on button "button" at bounding box center [119, 98] width 17 height 17
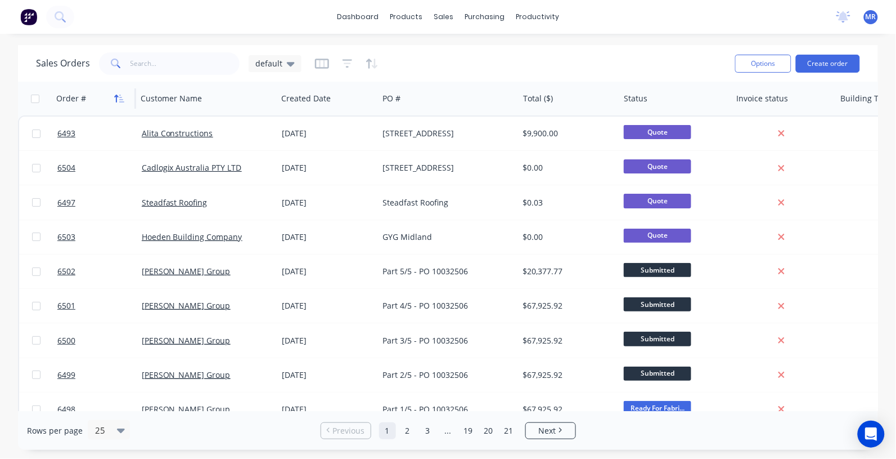
click at [120, 101] on icon "button" at bounding box center [121, 99] width 5 height 8
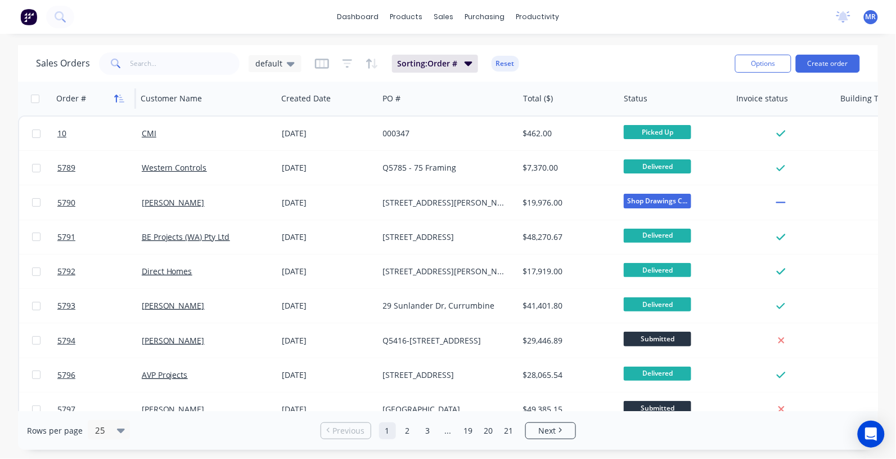
click at [122, 95] on icon "button" at bounding box center [119, 98] width 10 height 9
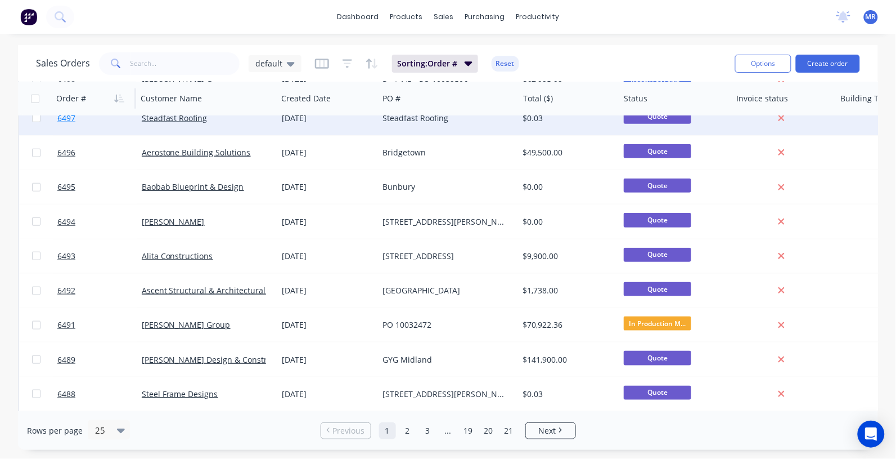
scroll to position [281, 0]
